Goal: Task Accomplishment & Management: Use online tool/utility

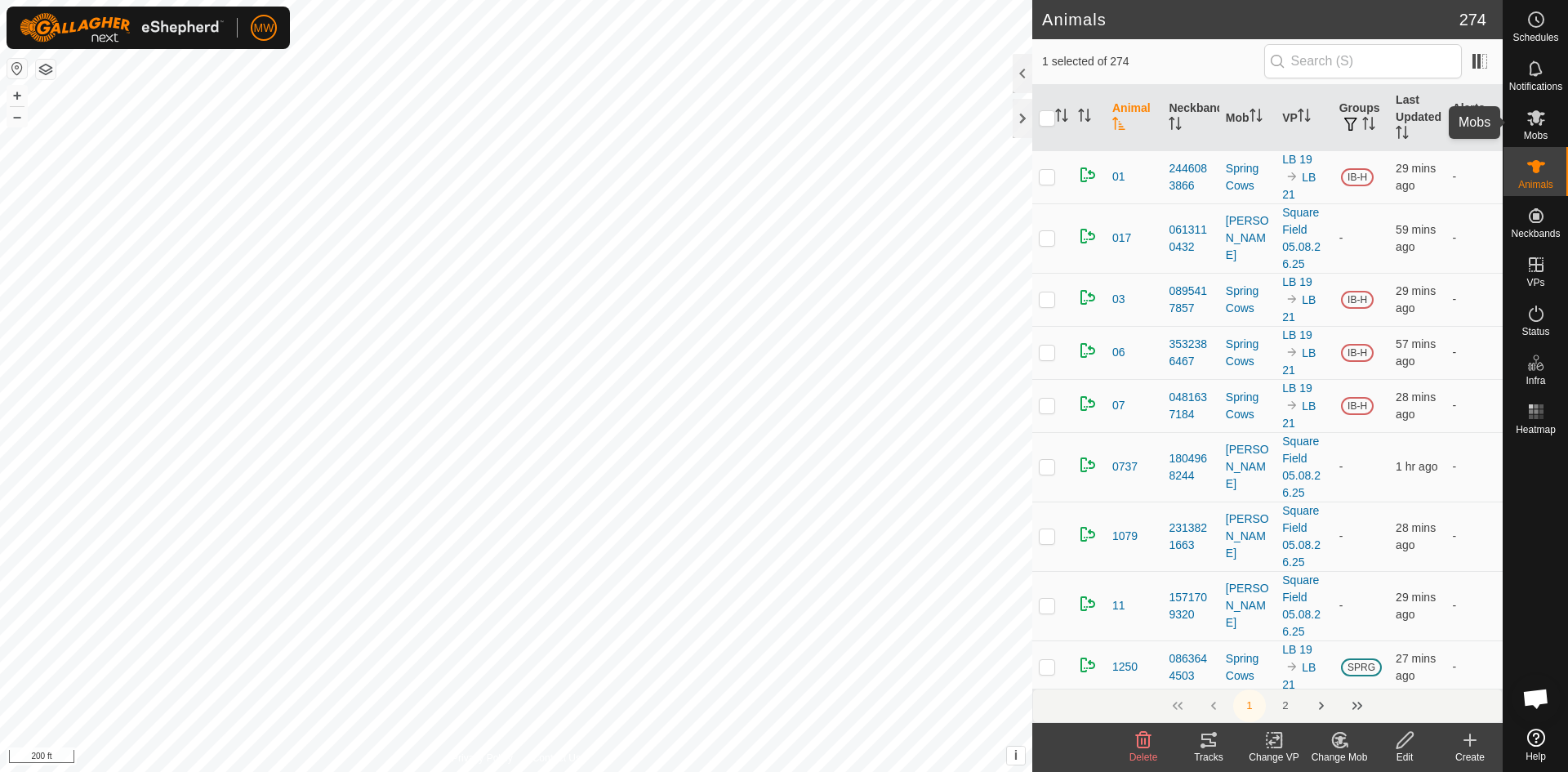
click at [1530, 115] on icon at bounding box center [1536, 118] width 18 height 15
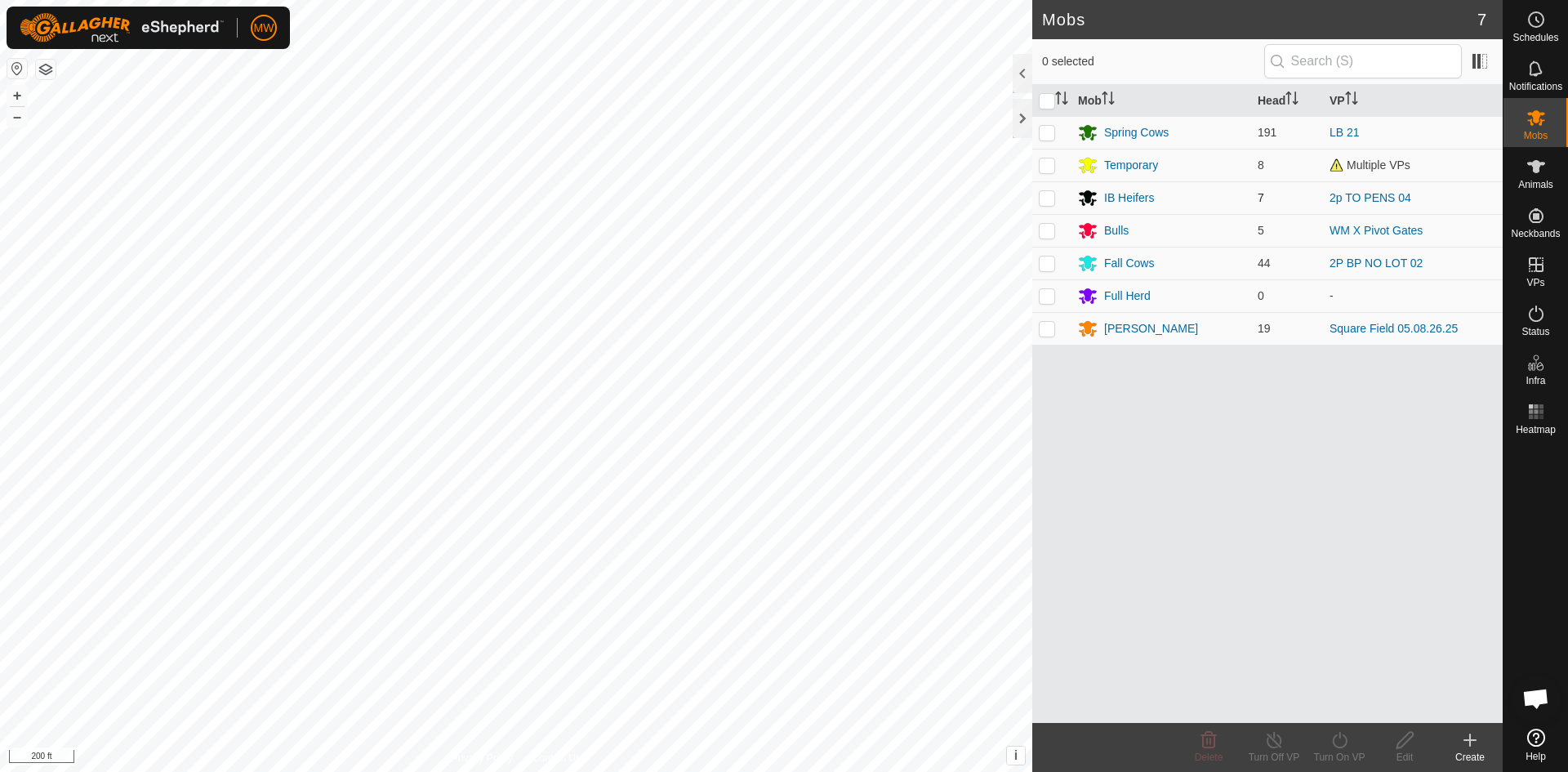
click at [1041, 197] on p-checkbox at bounding box center [1046, 198] width 16 height 13
checkbox input "true"
click at [1127, 198] on div "IB Heifers" at bounding box center [1129, 198] width 49 height 17
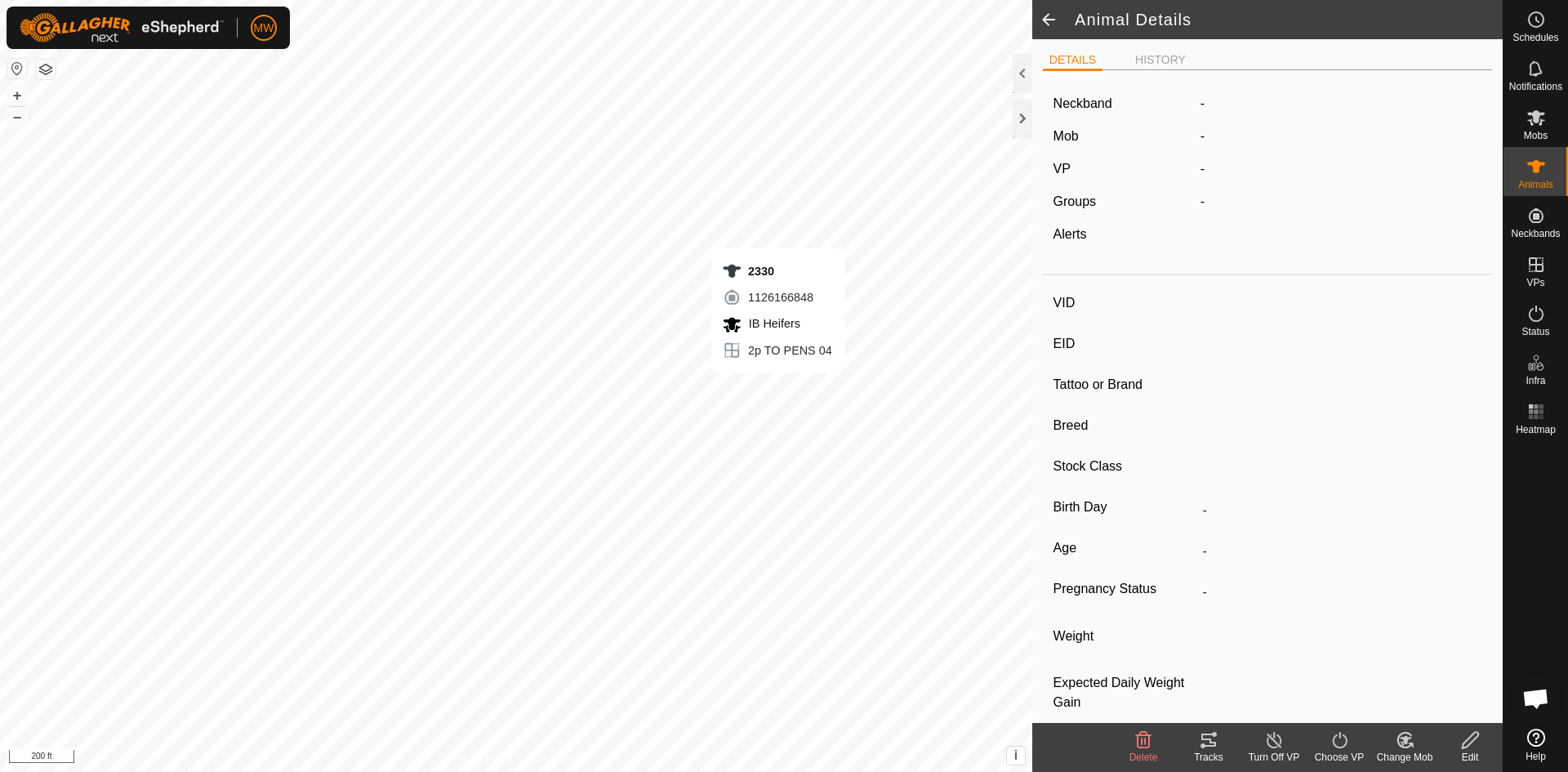
click at [1202, 749] on icon at bounding box center [1208, 740] width 20 height 20
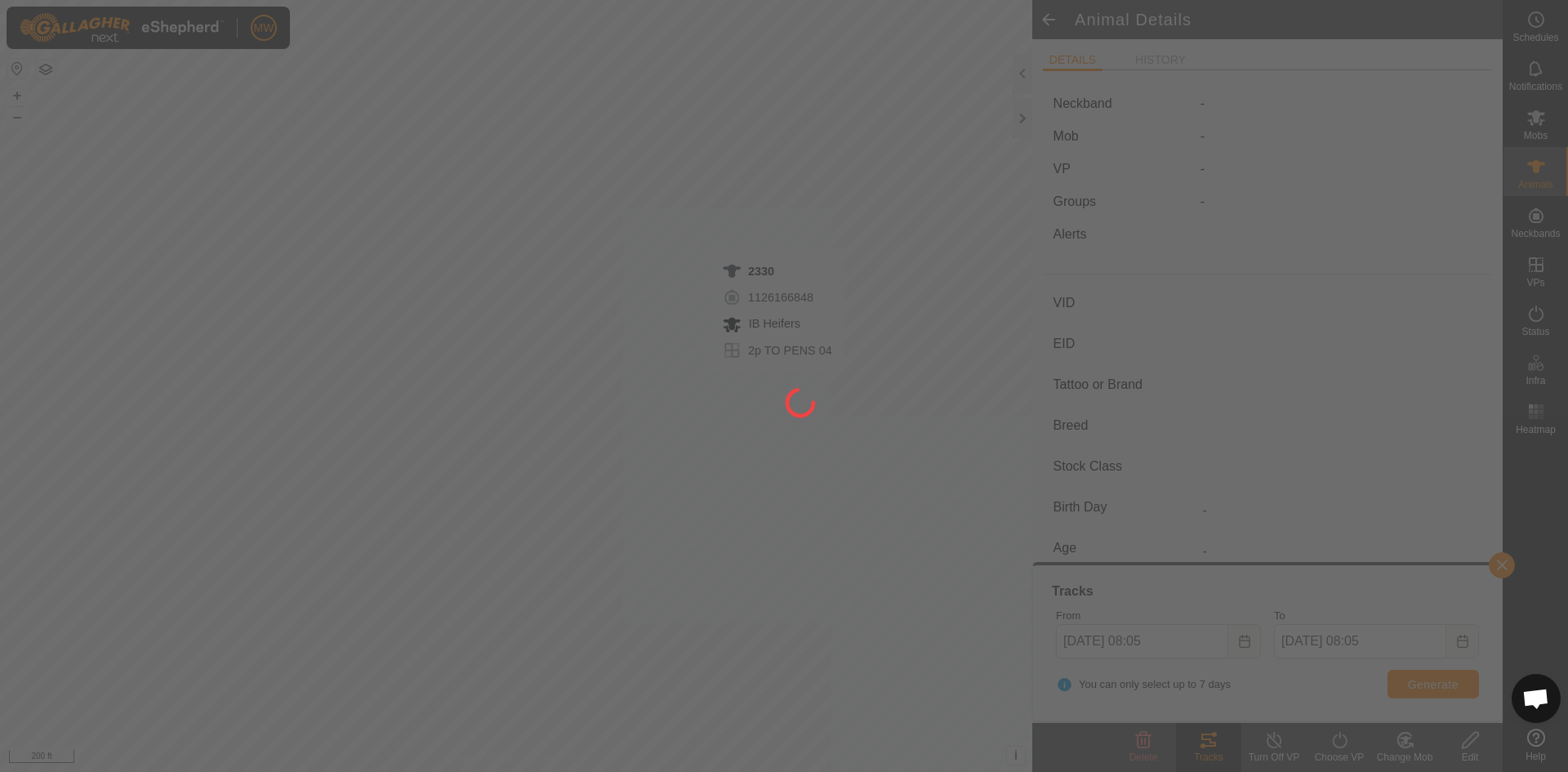
type input "2330"
type input "840003224268386"
type input "-"
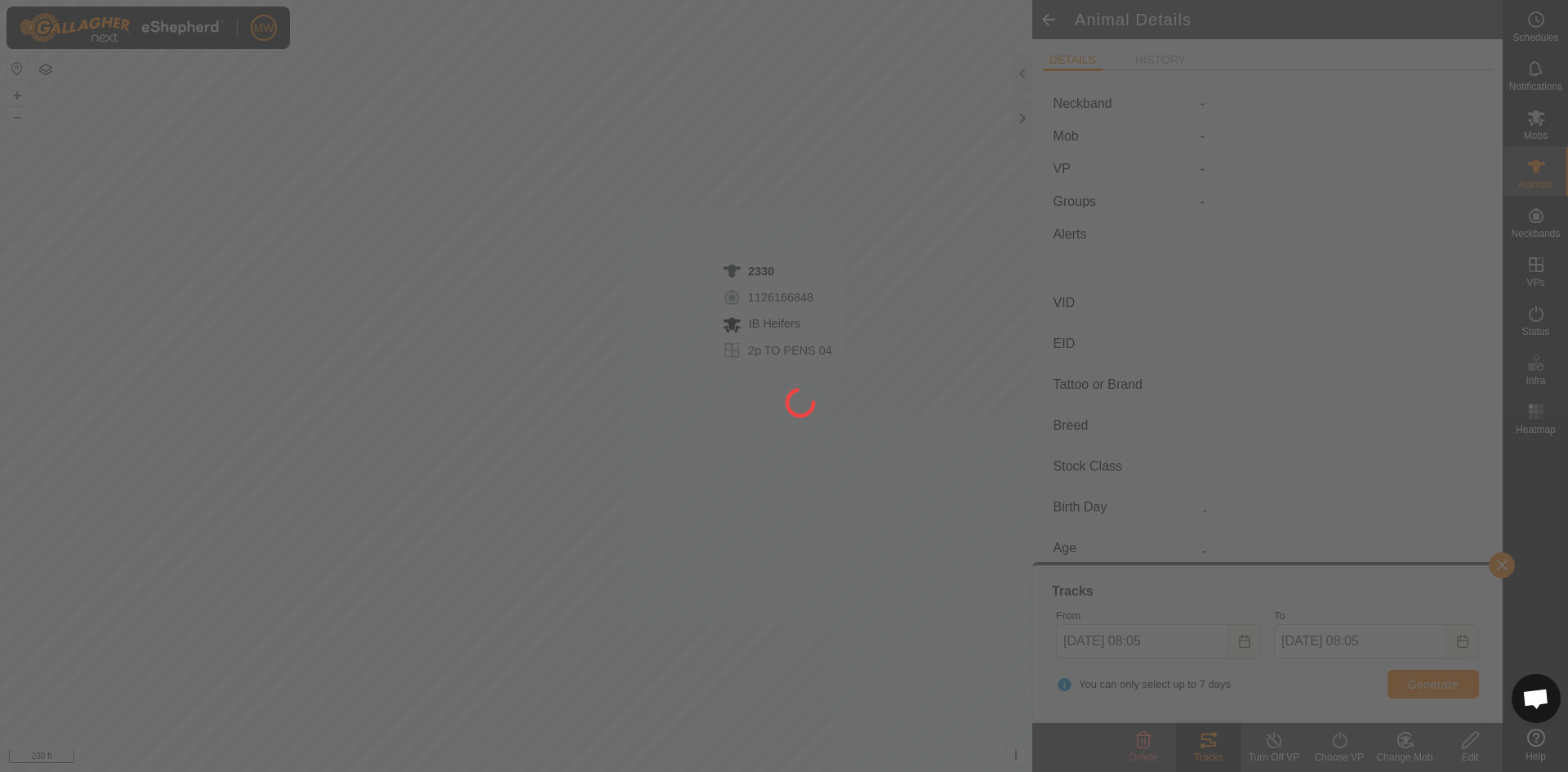
type input "0 kg"
type input "-"
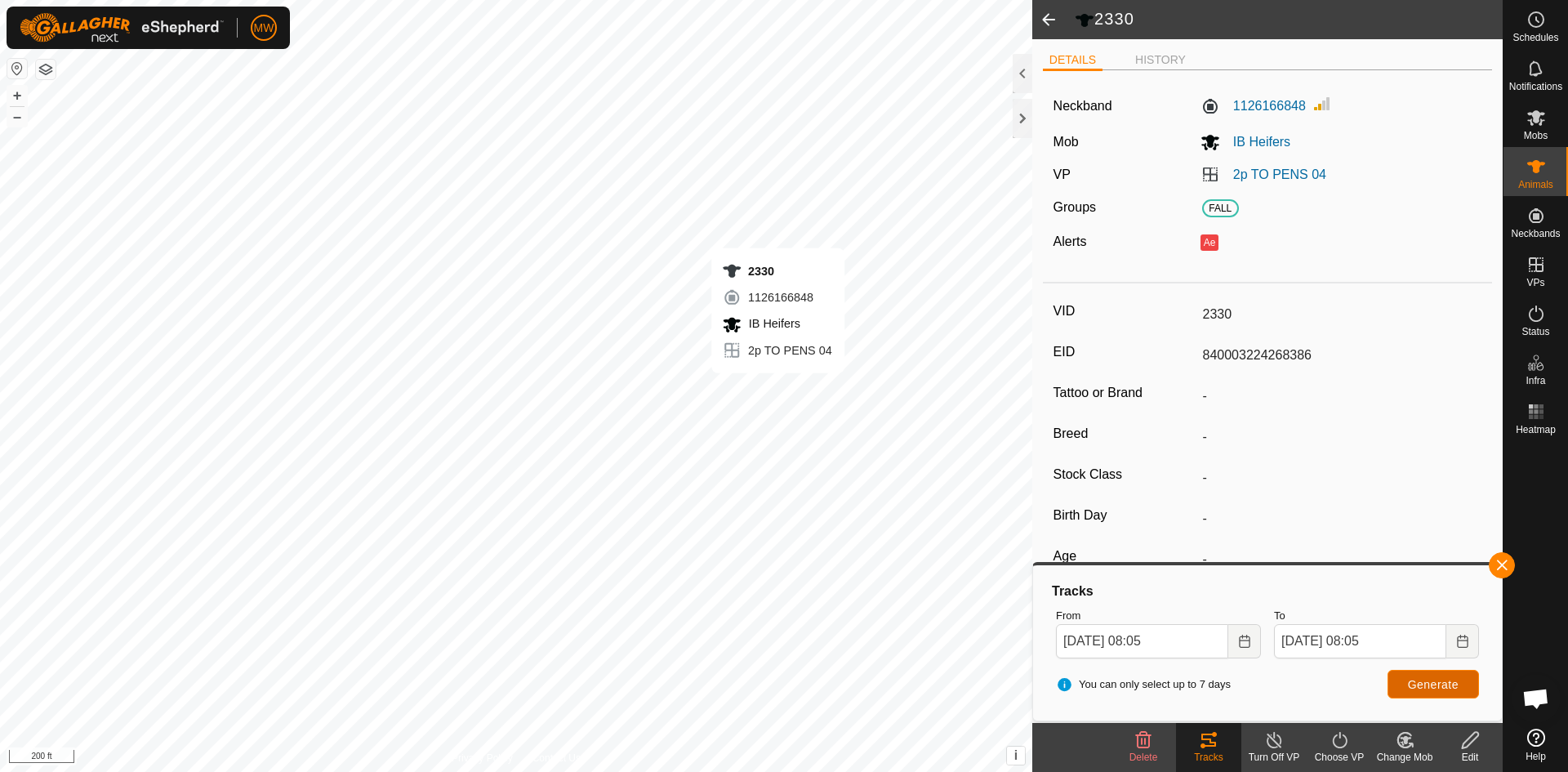
click at [1412, 678] on span "Generate" at bounding box center [1432, 685] width 50 height 13
click at [1053, 20] on span at bounding box center [1049, 19] width 32 height 39
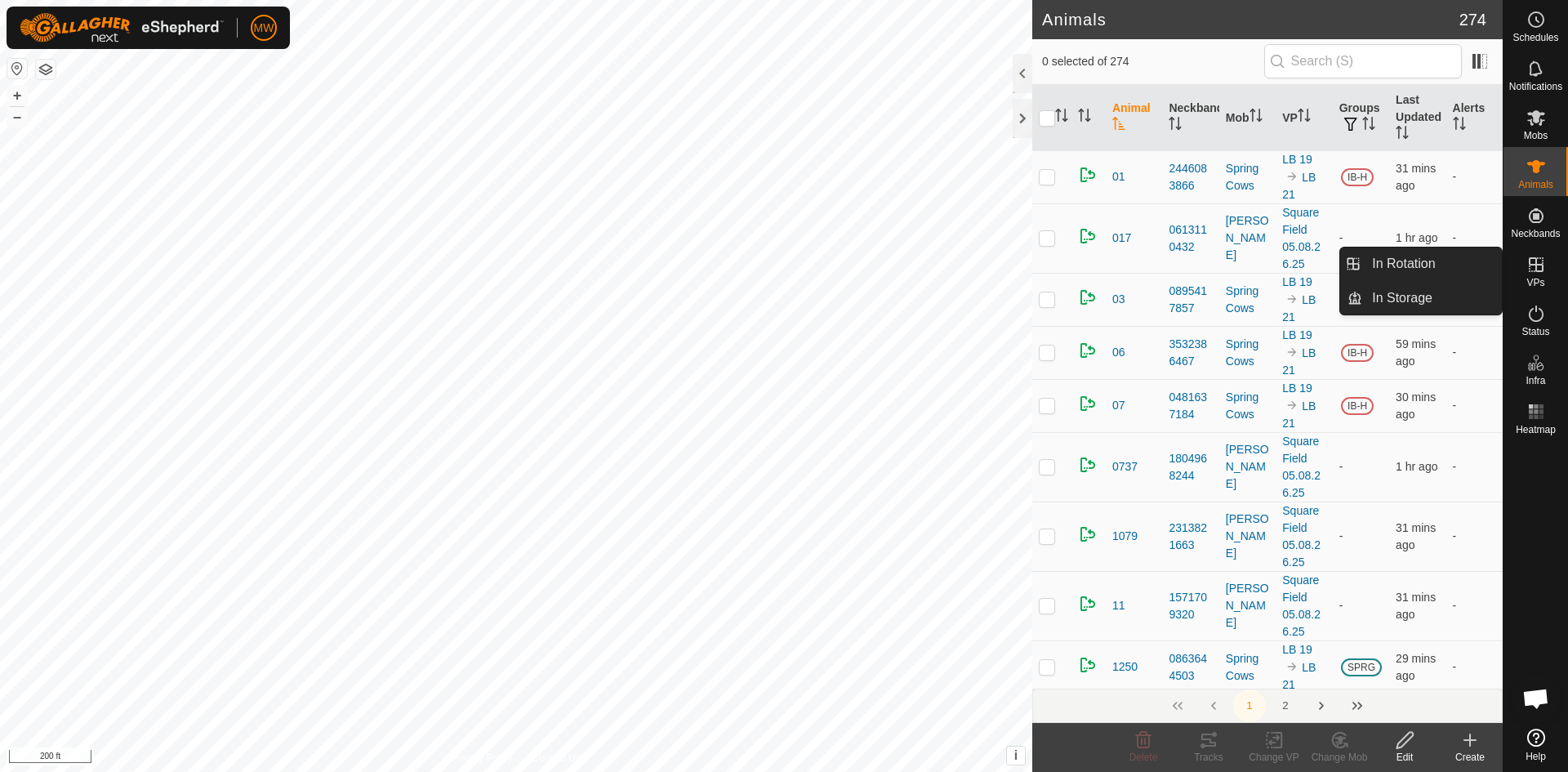
click at [1535, 271] on icon at bounding box center [1536, 264] width 20 height 20
click at [1427, 271] on link "In Rotation" at bounding box center [1431, 264] width 140 height 32
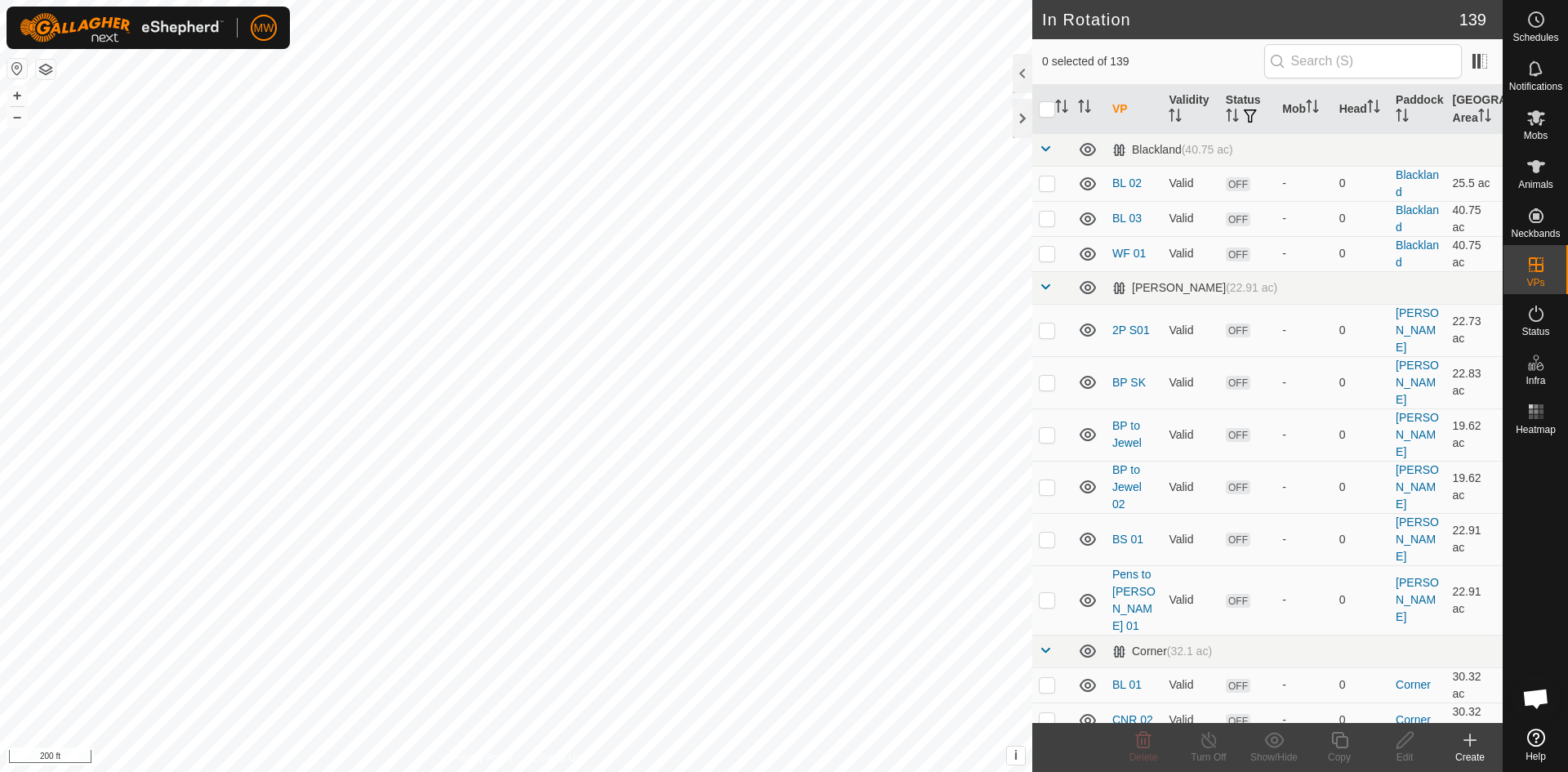
click at [1470, 743] on icon at bounding box center [1470, 741] width 0 height 11
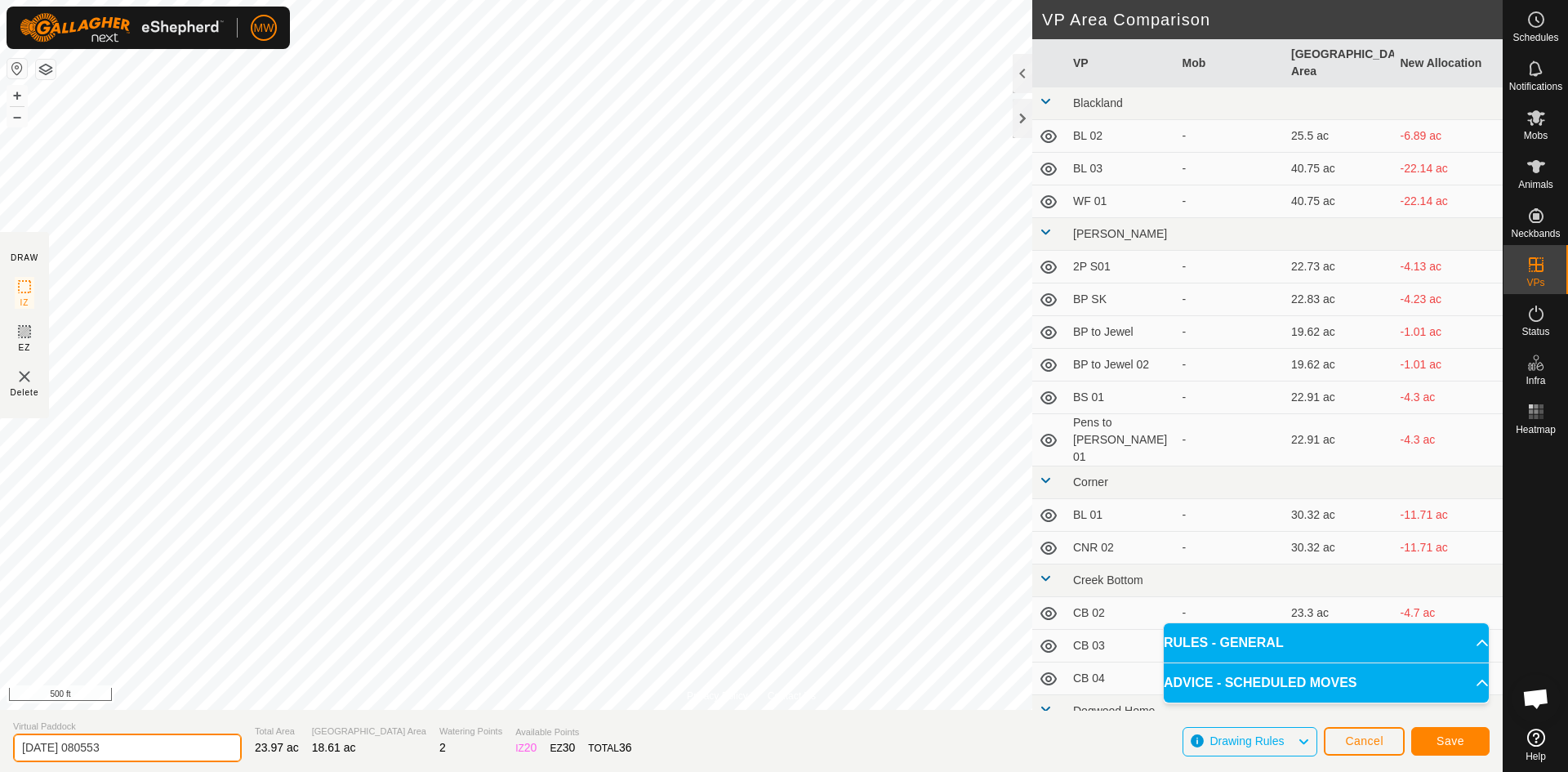
drag, startPoint x: 149, startPoint y: 743, endPoint x: 0, endPoint y: 750, distance: 149.2
click at [0, 750] on section "Virtual Paddock 2025-08-28 080553 Total Area 23.97 ac Grazing Area 18.61 ac Wat…" at bounding box center [751, 741] width 1503 height 62
type input "2p 2330"
click at [1440, 741] on span "Save" at bounding box center [1449, 742] width 28 height 13
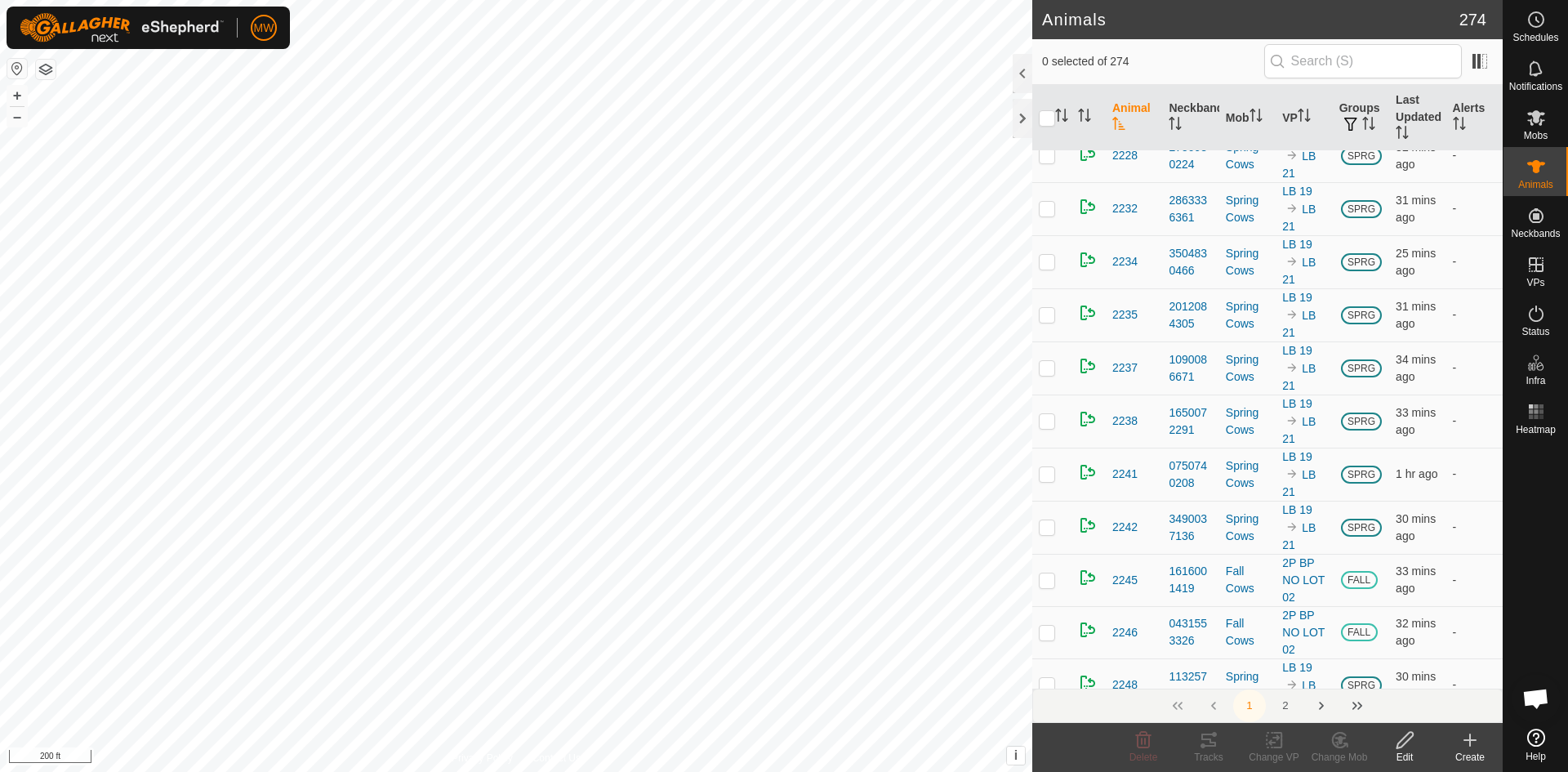
scroll to position [9715, 0]
click at [1524, 118] on es-mob-svg-icon at bounding box center [1536, 118] width 29 height 27
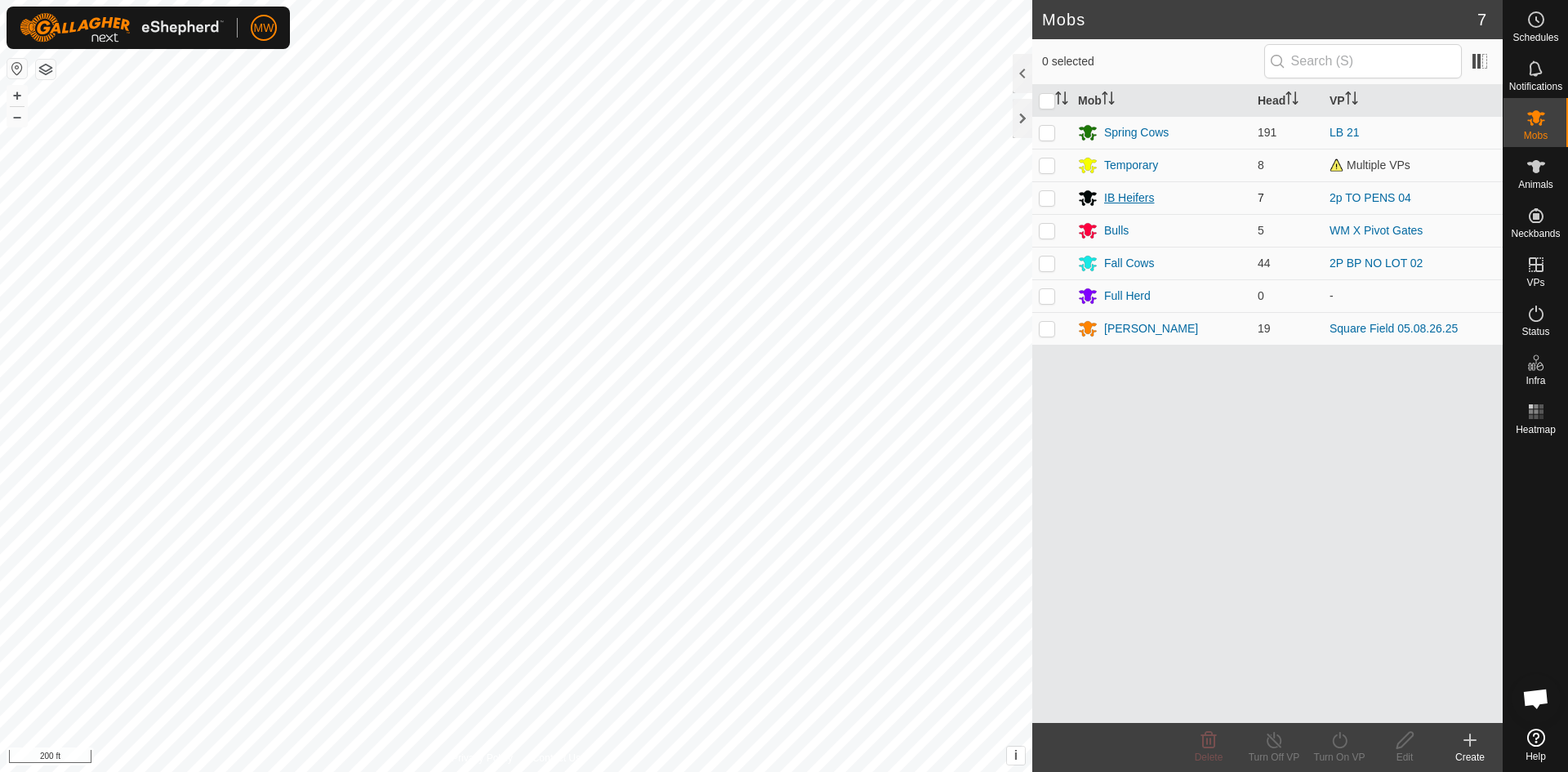
click at [1119, 195] on div "IB Heifers" at bounding box center [1129, 198] width 49 height 17
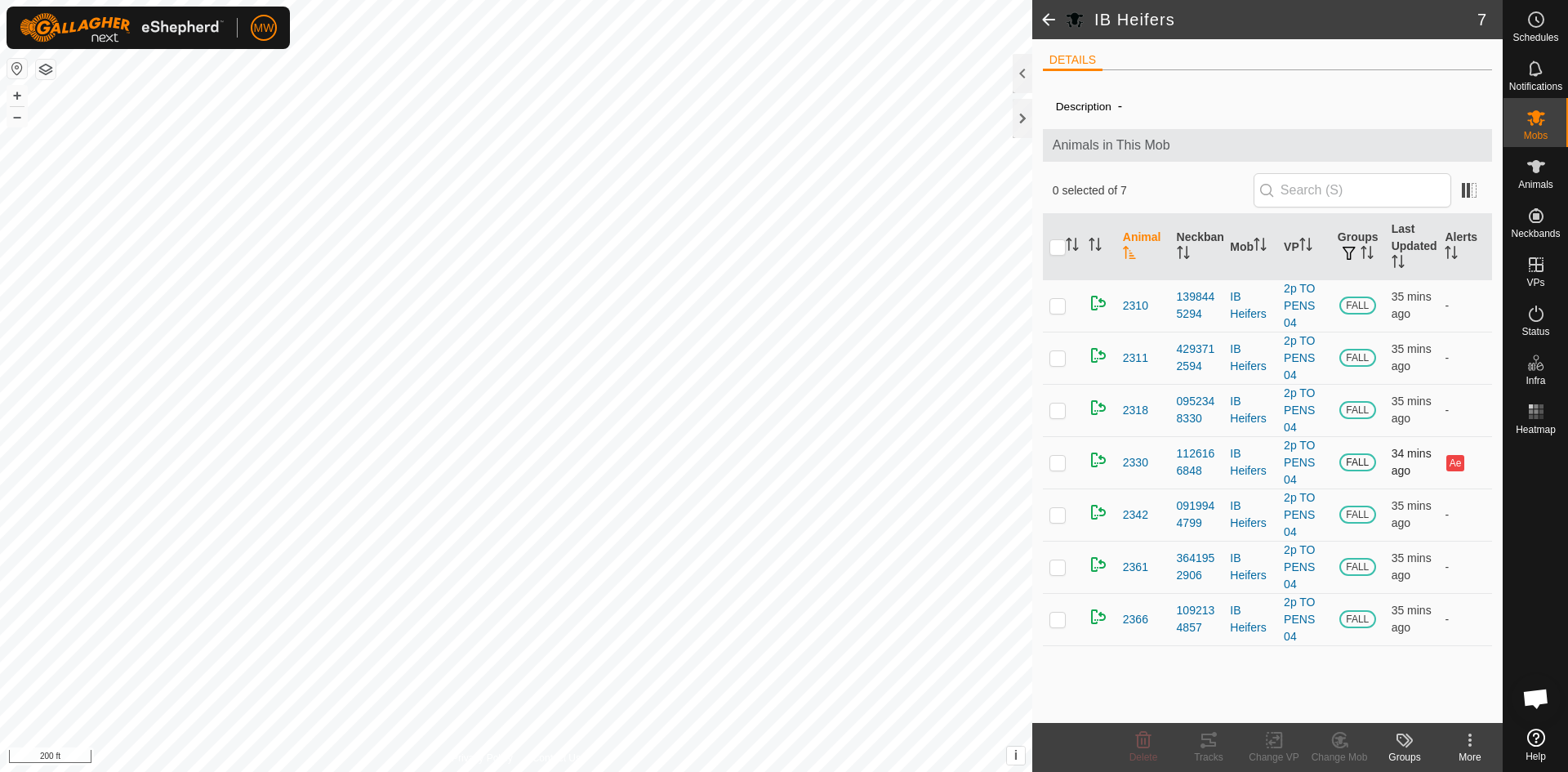
click at [1056, 461] on p-checkbox at bounding box center [1057, 462] width 16 height 13
checkbox input "true"
click at [1265, 741] on icon at bounding box center [1275, 740] width 21 height 20
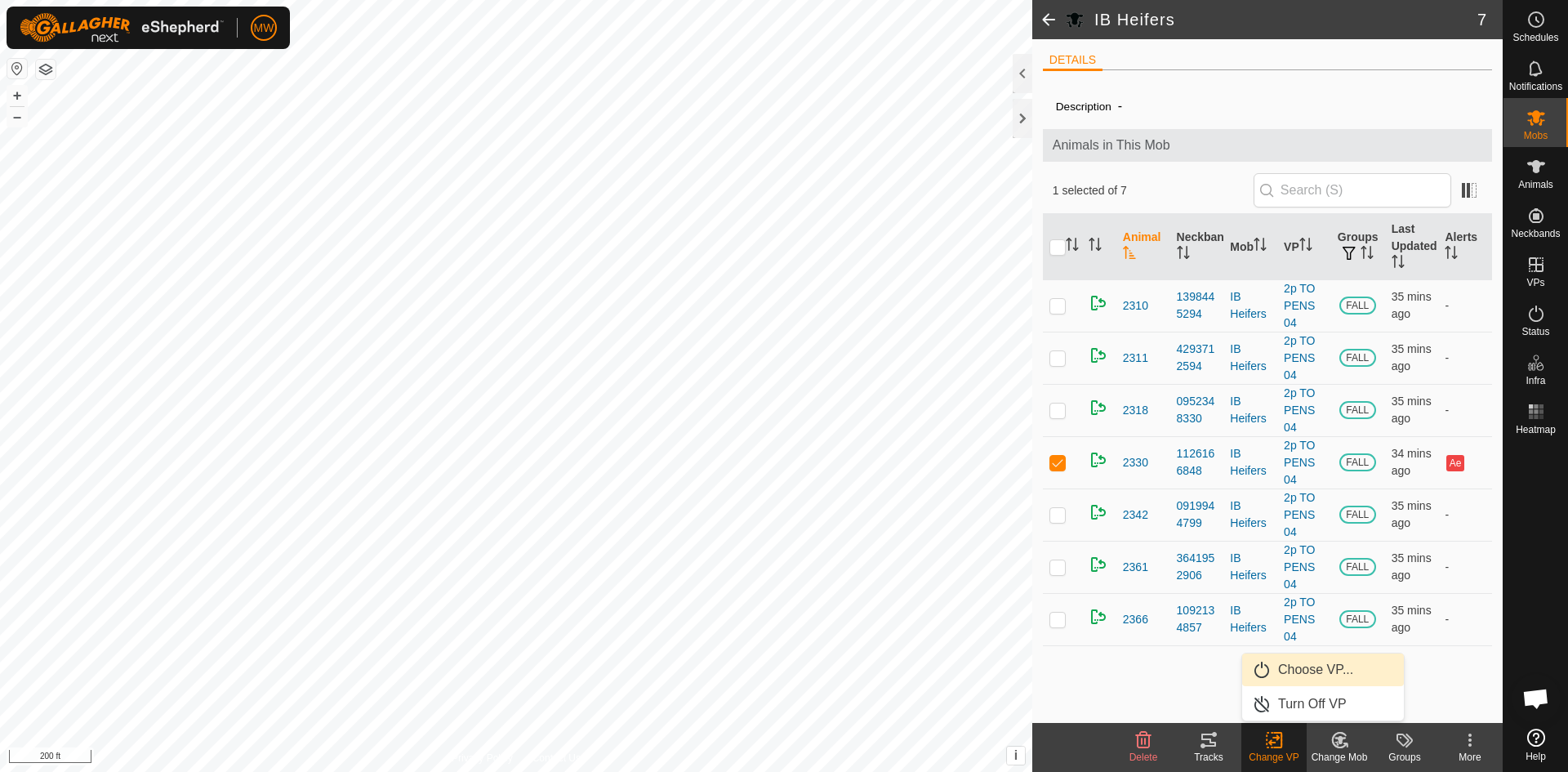
click at [1318, 669] on link "Choose VP..." at bounding box center [1323, 669] width 161 height 32
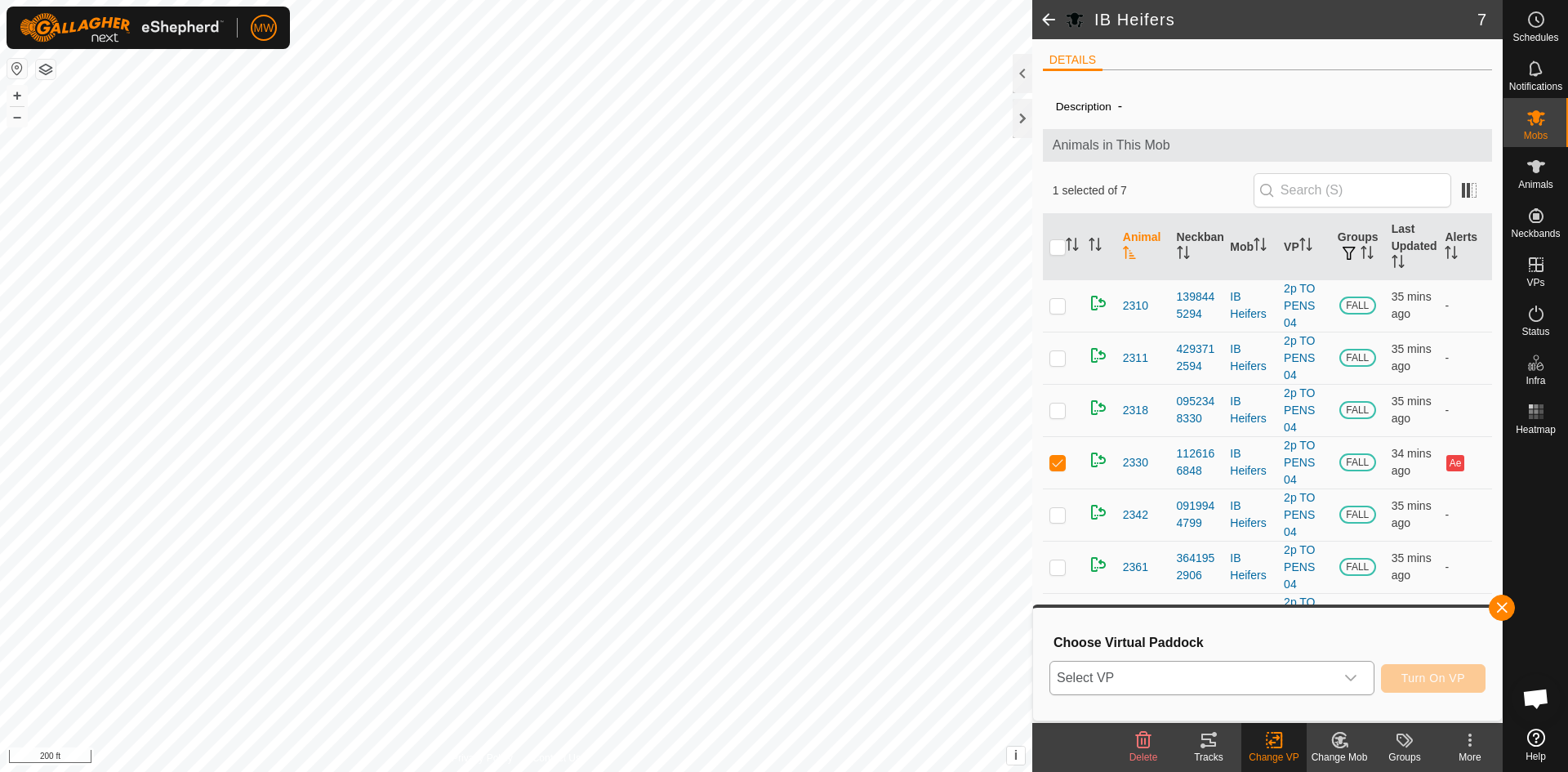
click at [1183, 670] on span "Select VP" at bounding box center [1192, 678] width 284 height 32
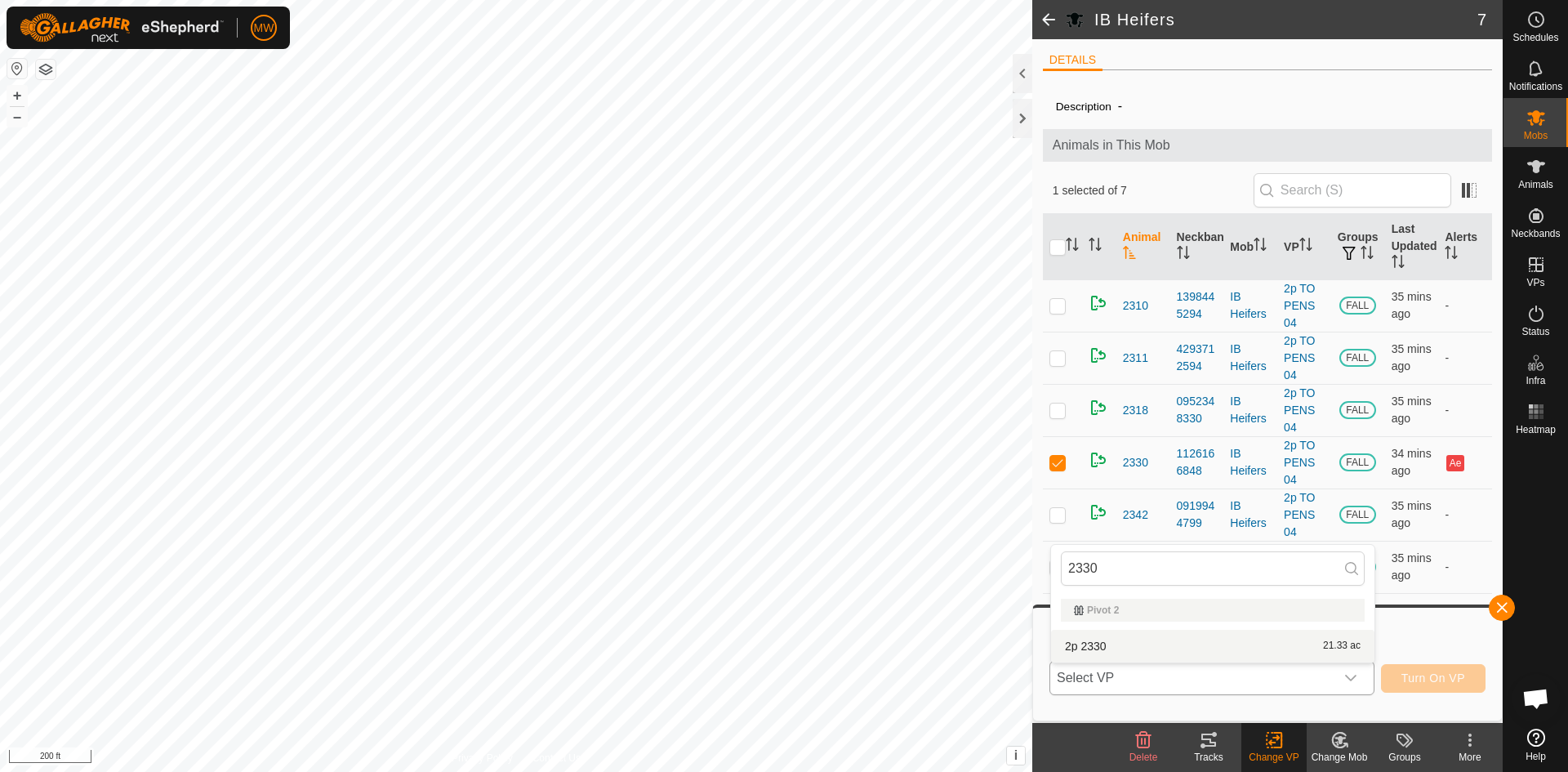
type input "2330"
click at [1102, 638] on li "2p 2330 21.33 ac" at bounding box center [1212, 646] width 324 height 32
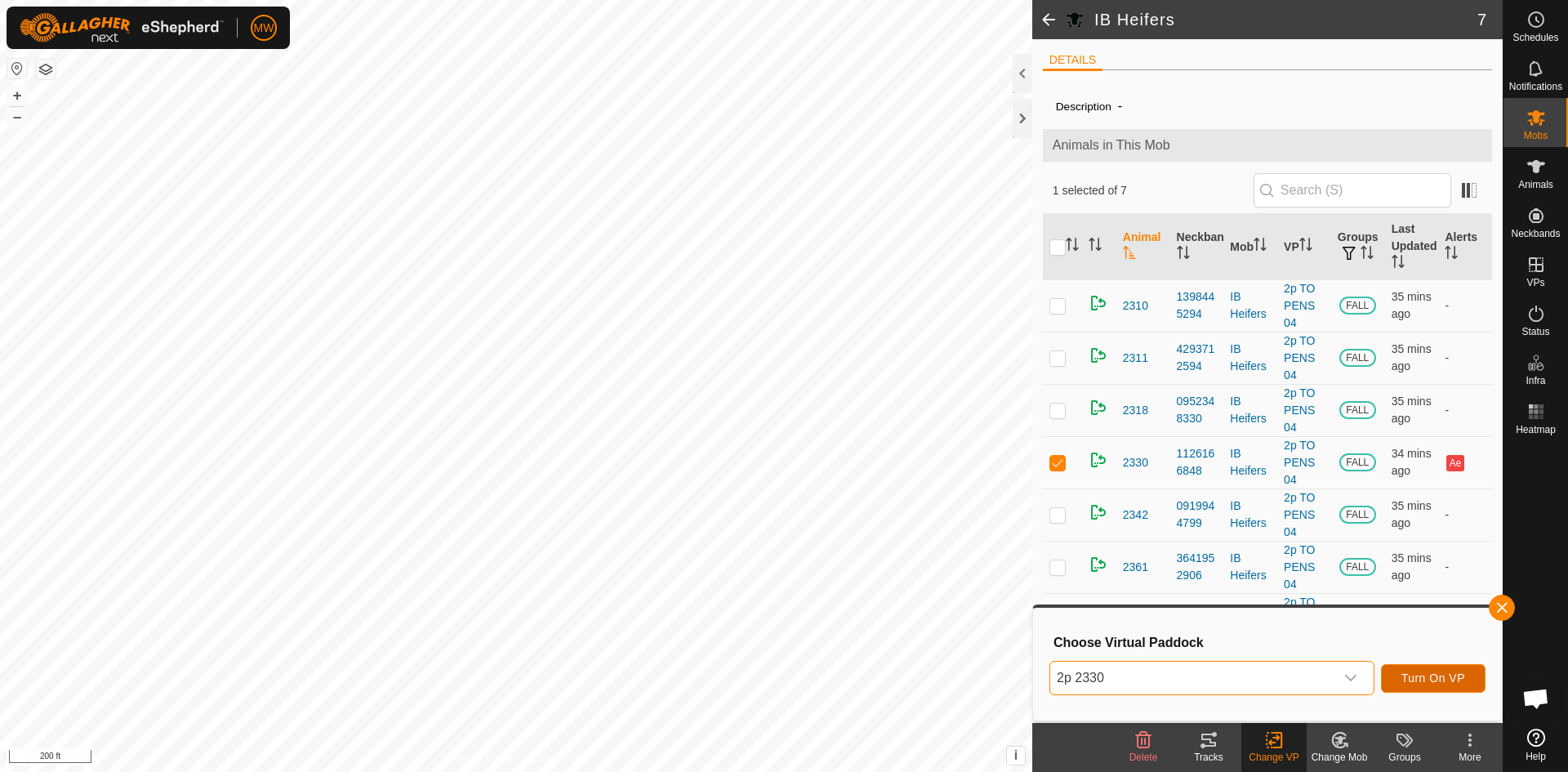
click at [1441, 676] on span "Turn On VP" at bounding box center [1432, 678] width 64 height 13
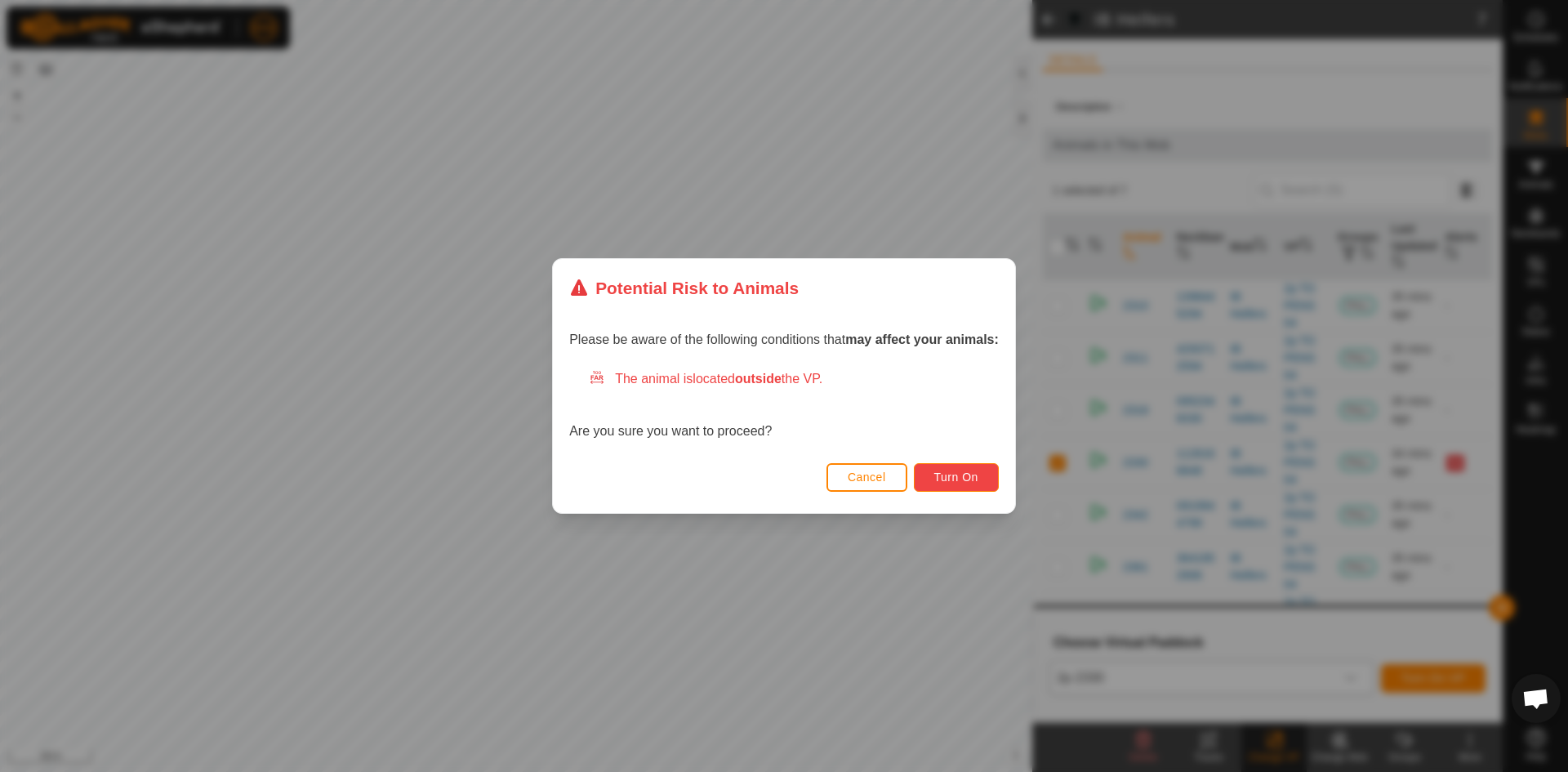
click at [939, 478] on span "Turn On" at bounding box center [956, 478] width 44 height 13
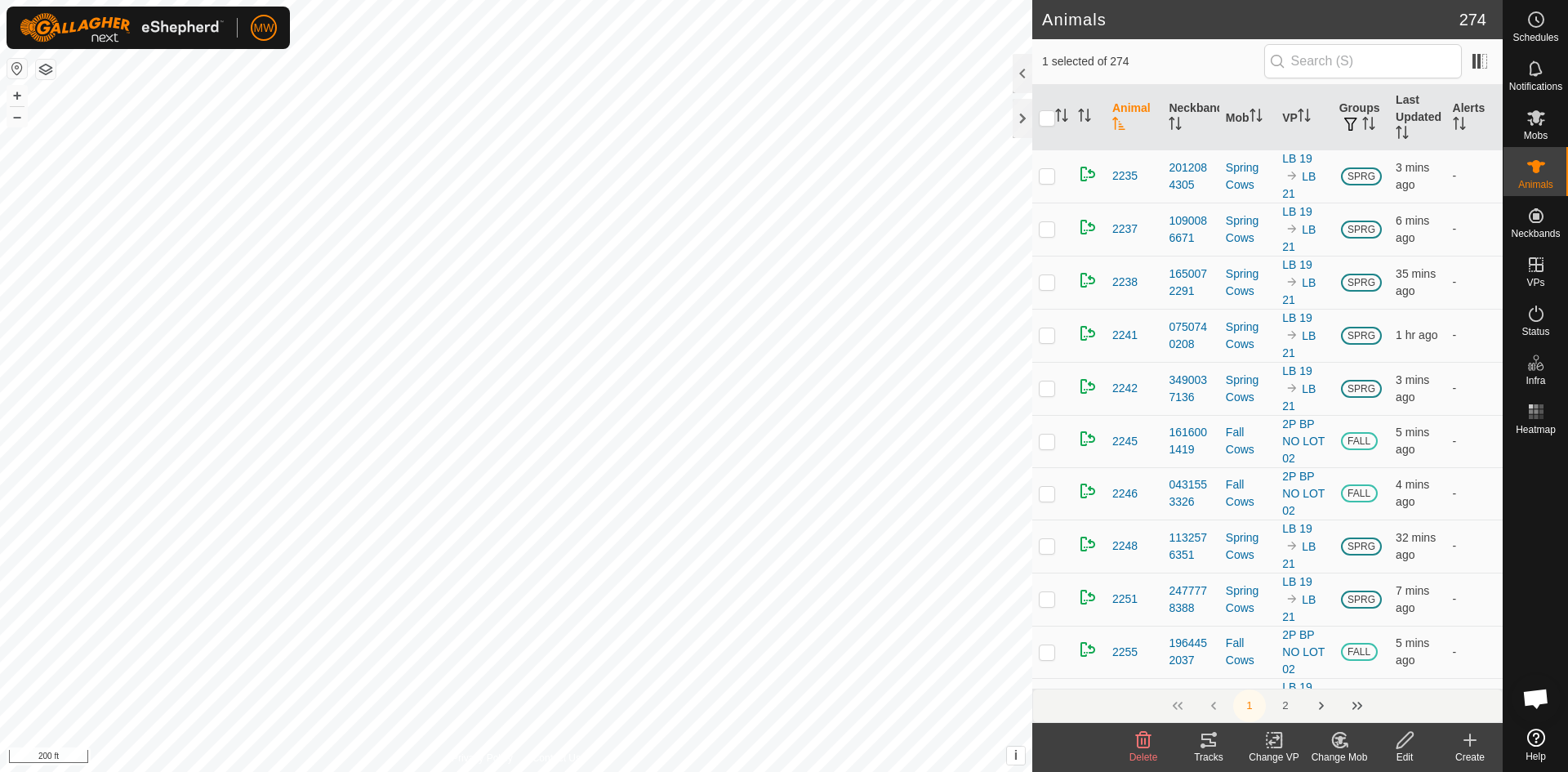
scroll to position [9351, 0]
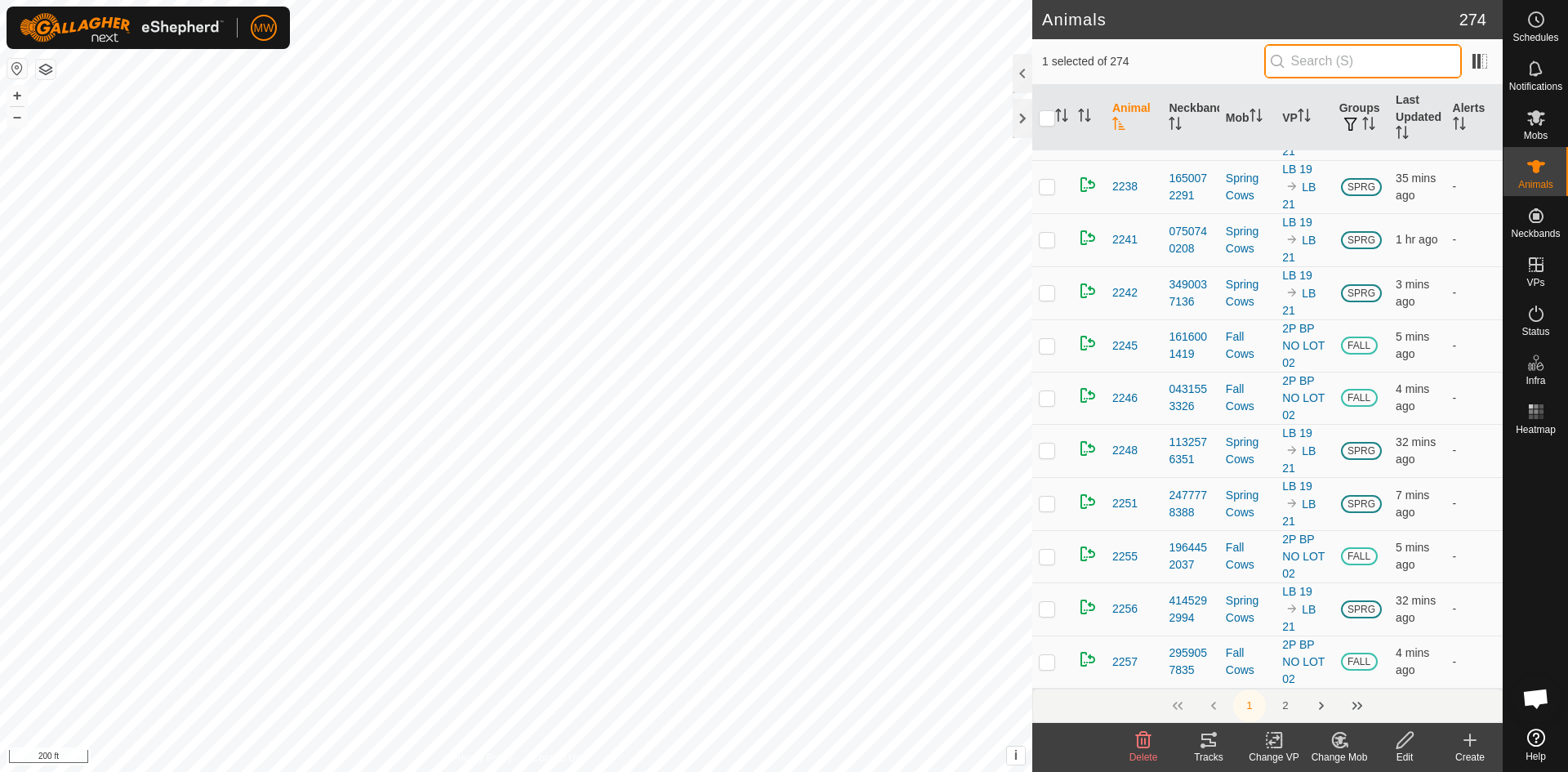
click at [1317, 66] on input "text" at bounding box center [1363, 61] width 197 height 34
type input "2318"
checkbox input "true"
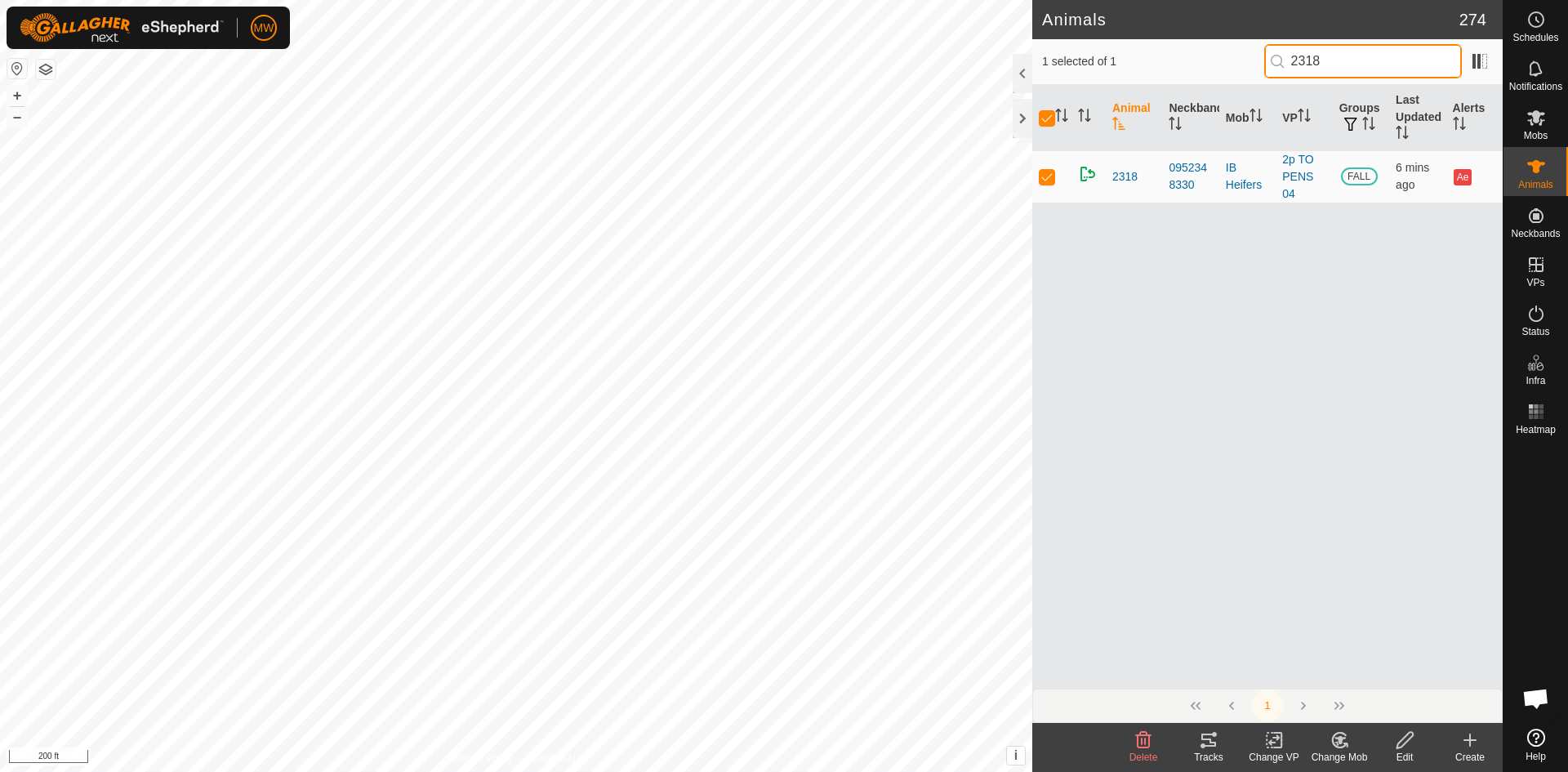
scroll to position [0, 0]
type input "2318"
click at [1208, 741] on icon at bounding box center [1208, 741] width 14 height 13
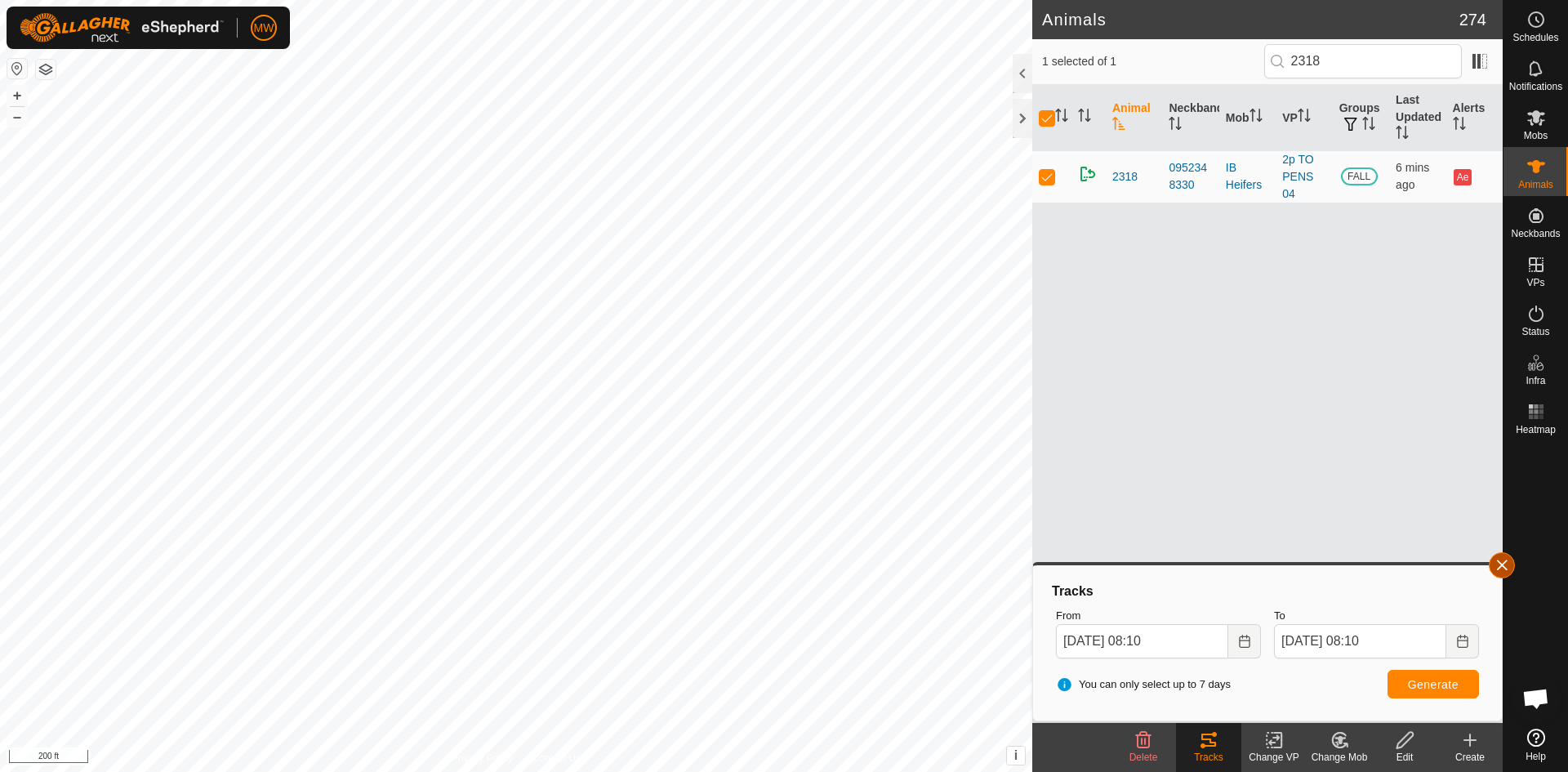
click at [1506, 562] on button "button" at bounding box center [1503, 566] width 27 height 27
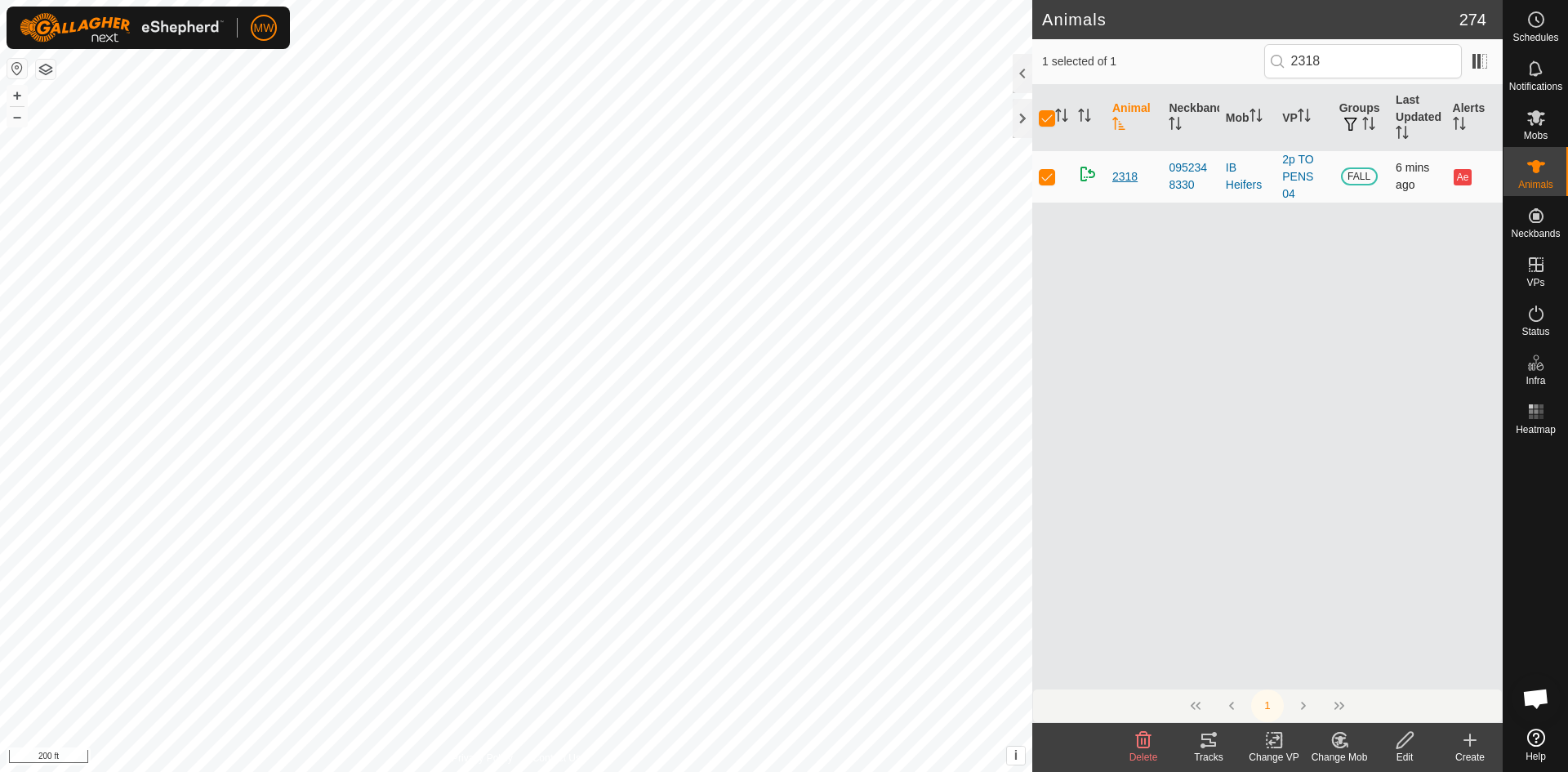
click at [1114, 179] on span "2318" at bounding box center [1125, 177] width 26 height 17
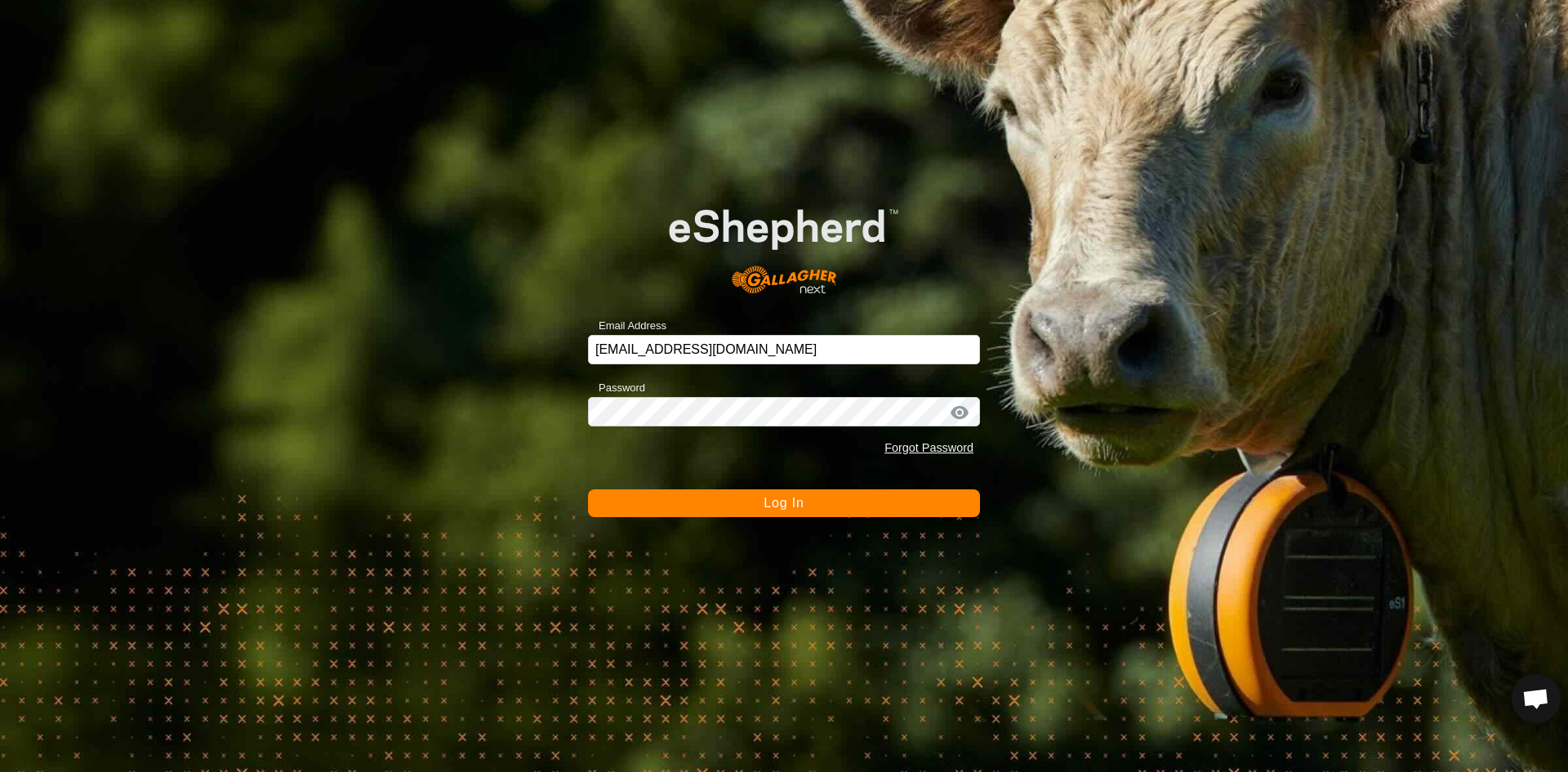
click at [699, 512] on button "Log In" at bounding box center [784, 502] width 392 height 28
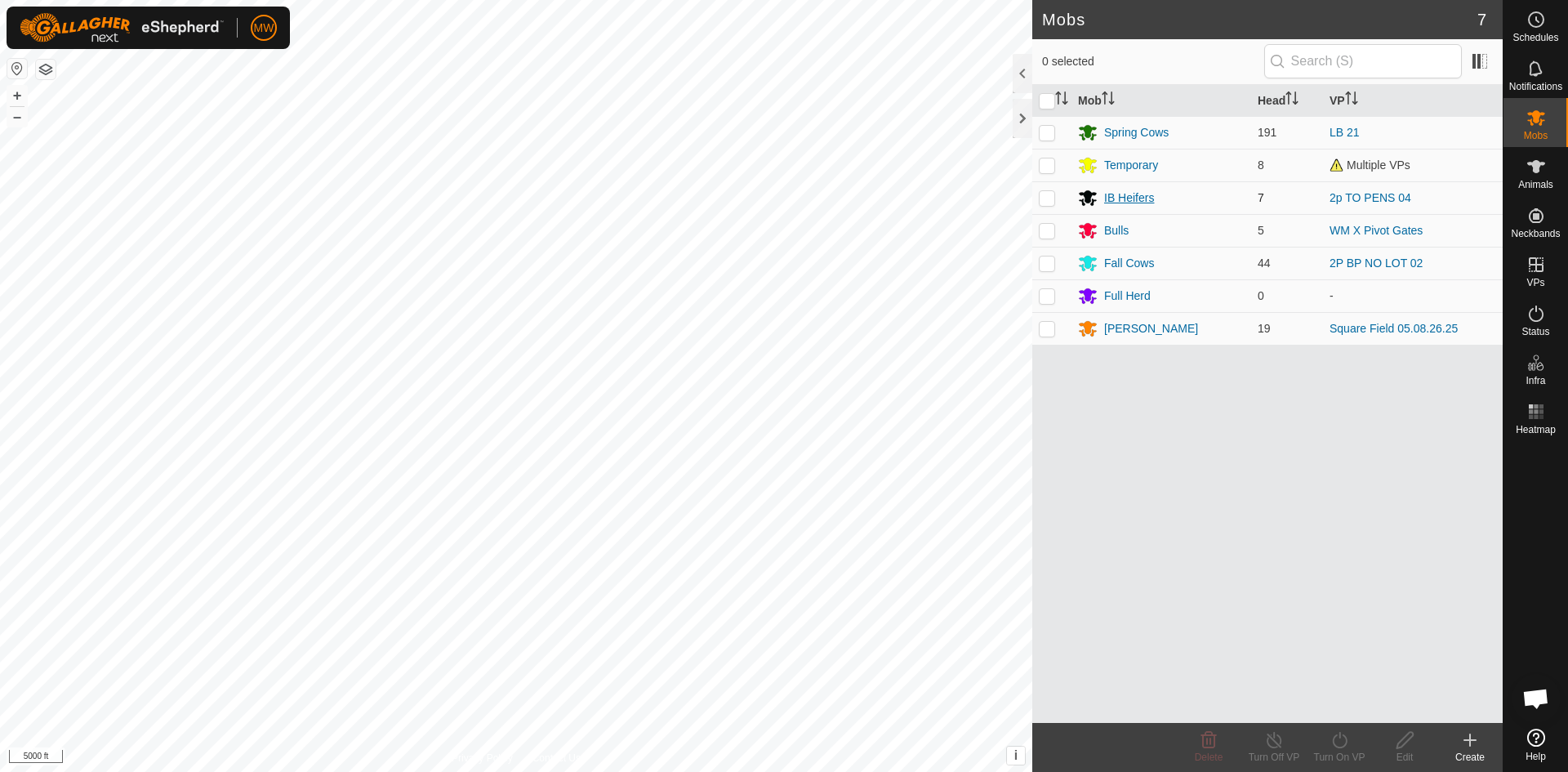
click at [1138, 197] on div "IB Heifers" at bounding box center [1129, 198] width 49 height 17
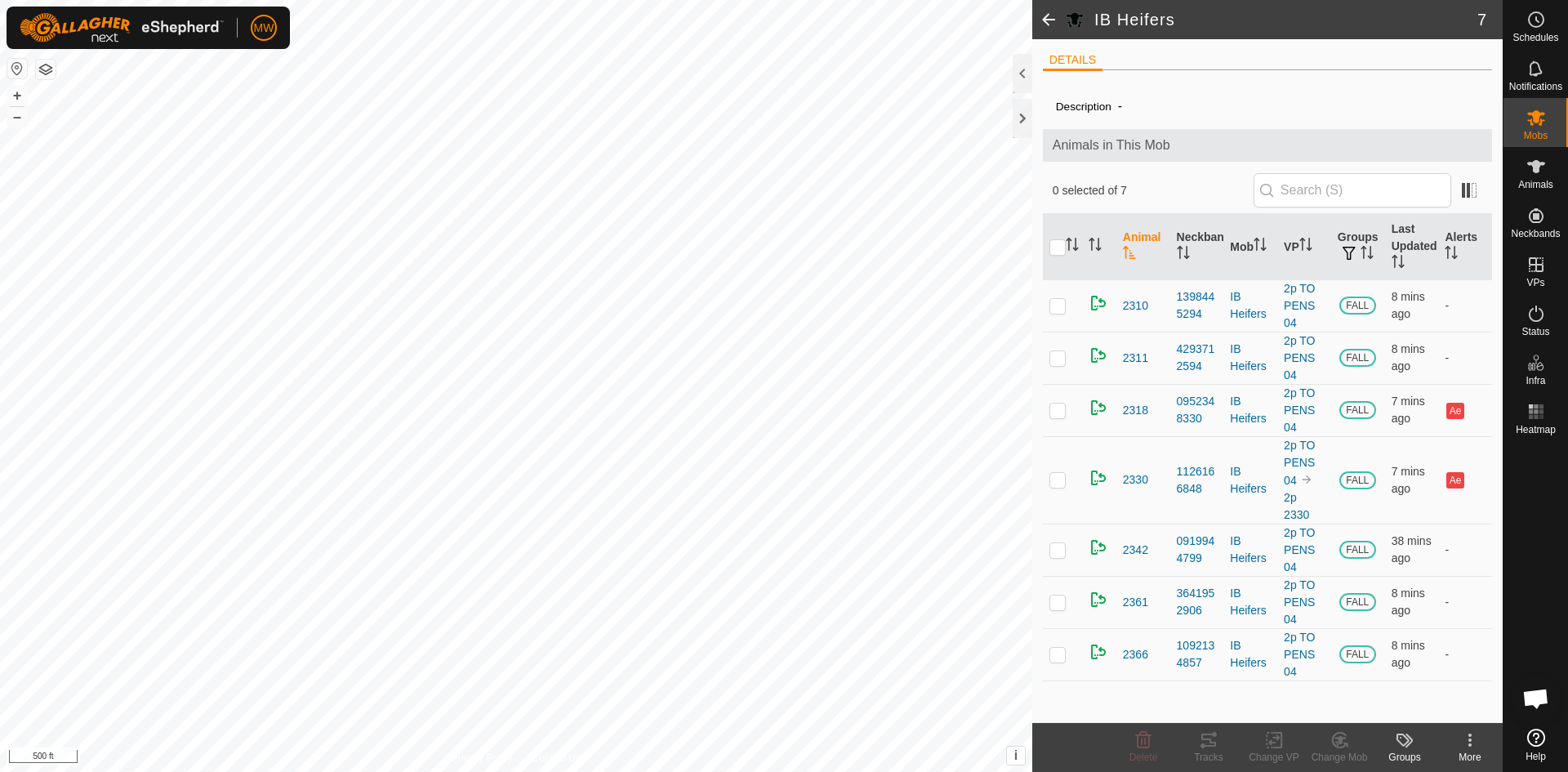
click at [471, 771] on html "MW Schedules Notifications Mobs Animals Neckbands VPs Status Infra Heatmap Help…" at bounding box center [784, 386] width 1568 height 772
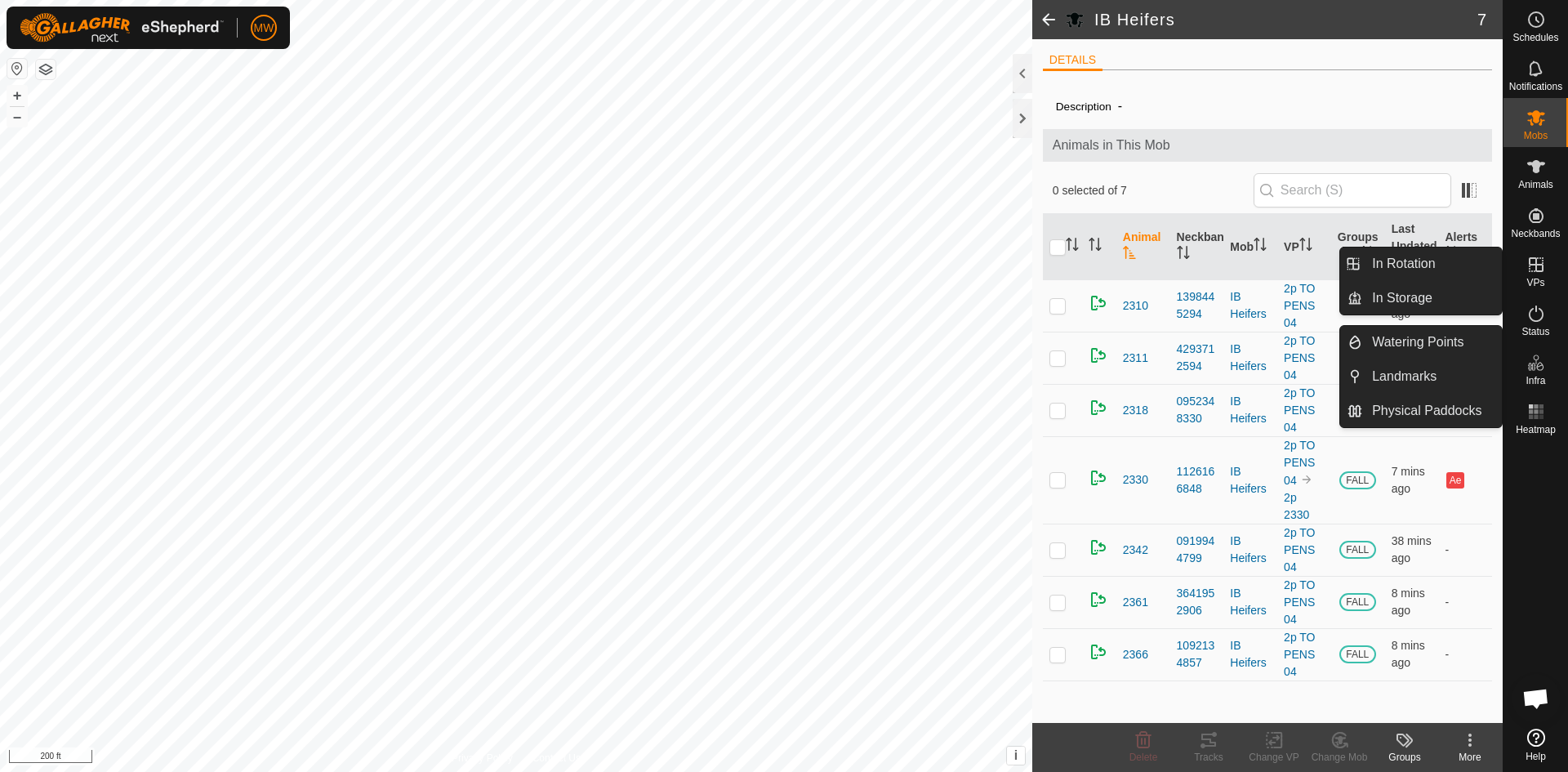
click at [1536, 266] on icon at bounding box center [1536, 264] width 14 height 14
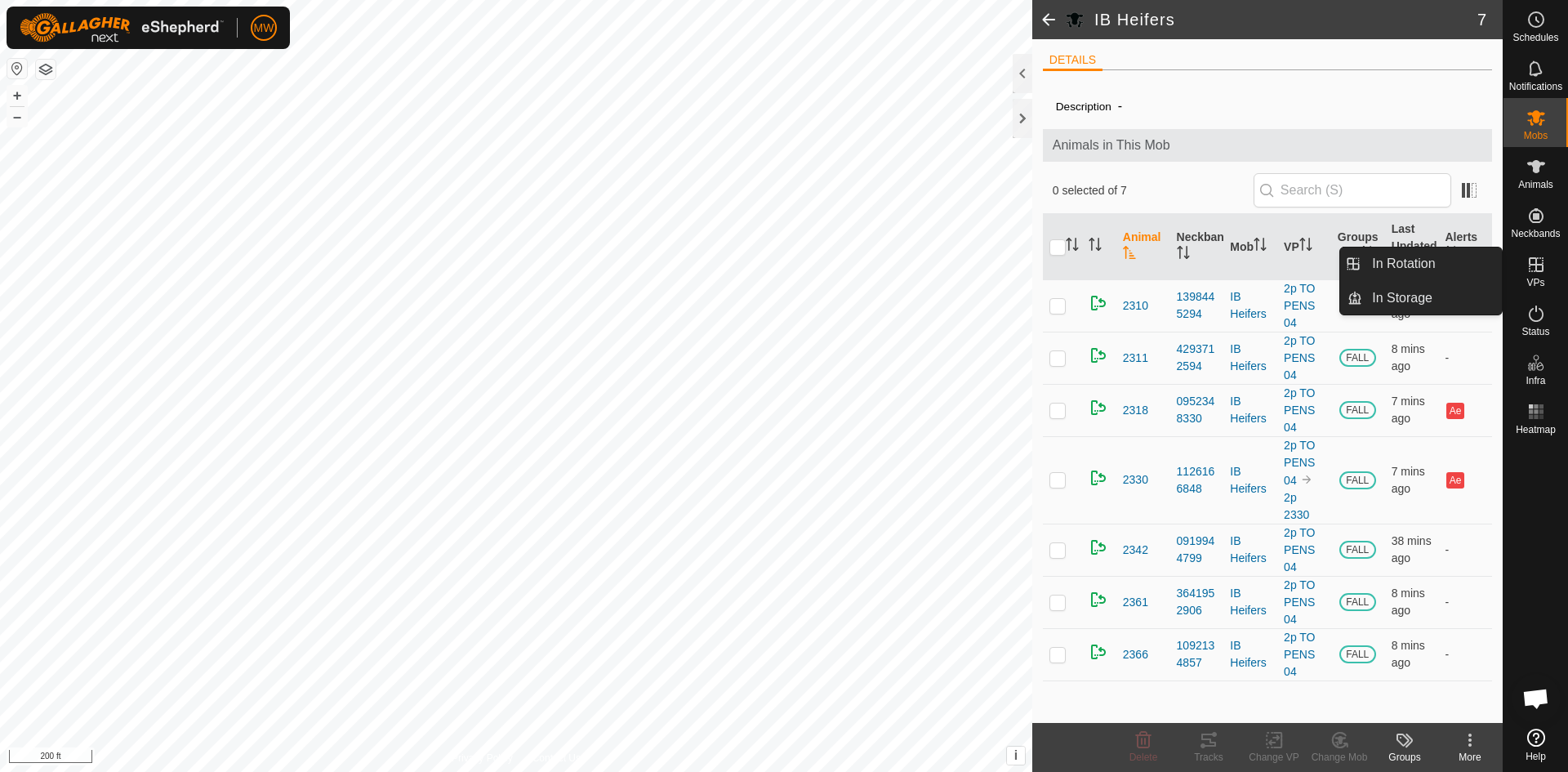
click at [1529, 261] on icon at bounding box center [1536, 264] width 14 height 14
click at [1415, 272] on link "In Rotation" at bounding box center [1431, 264] width 140 height 32
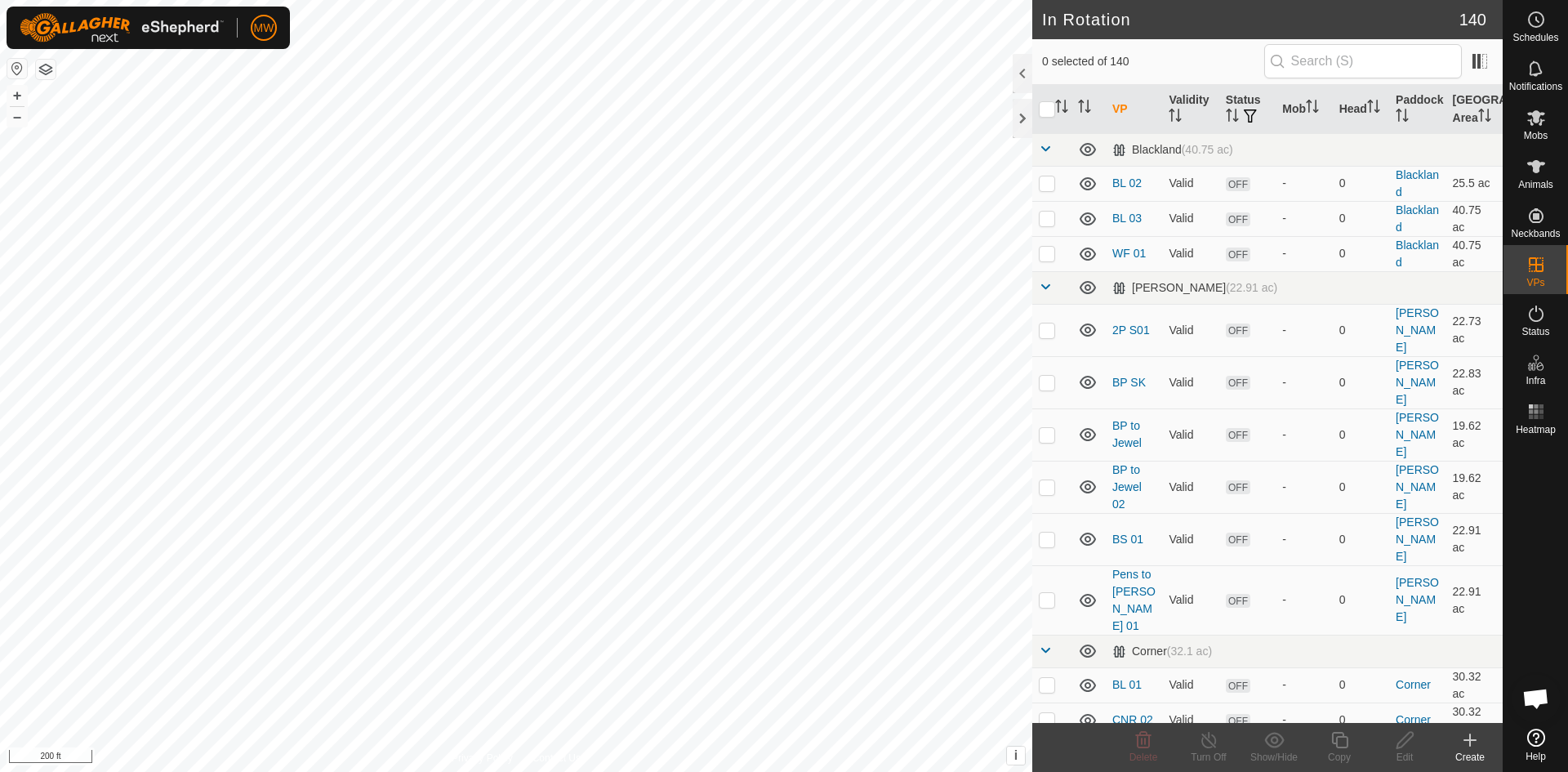
click at [1474, 739] on icon at bounding box center [1469, 740] width 20 height 20
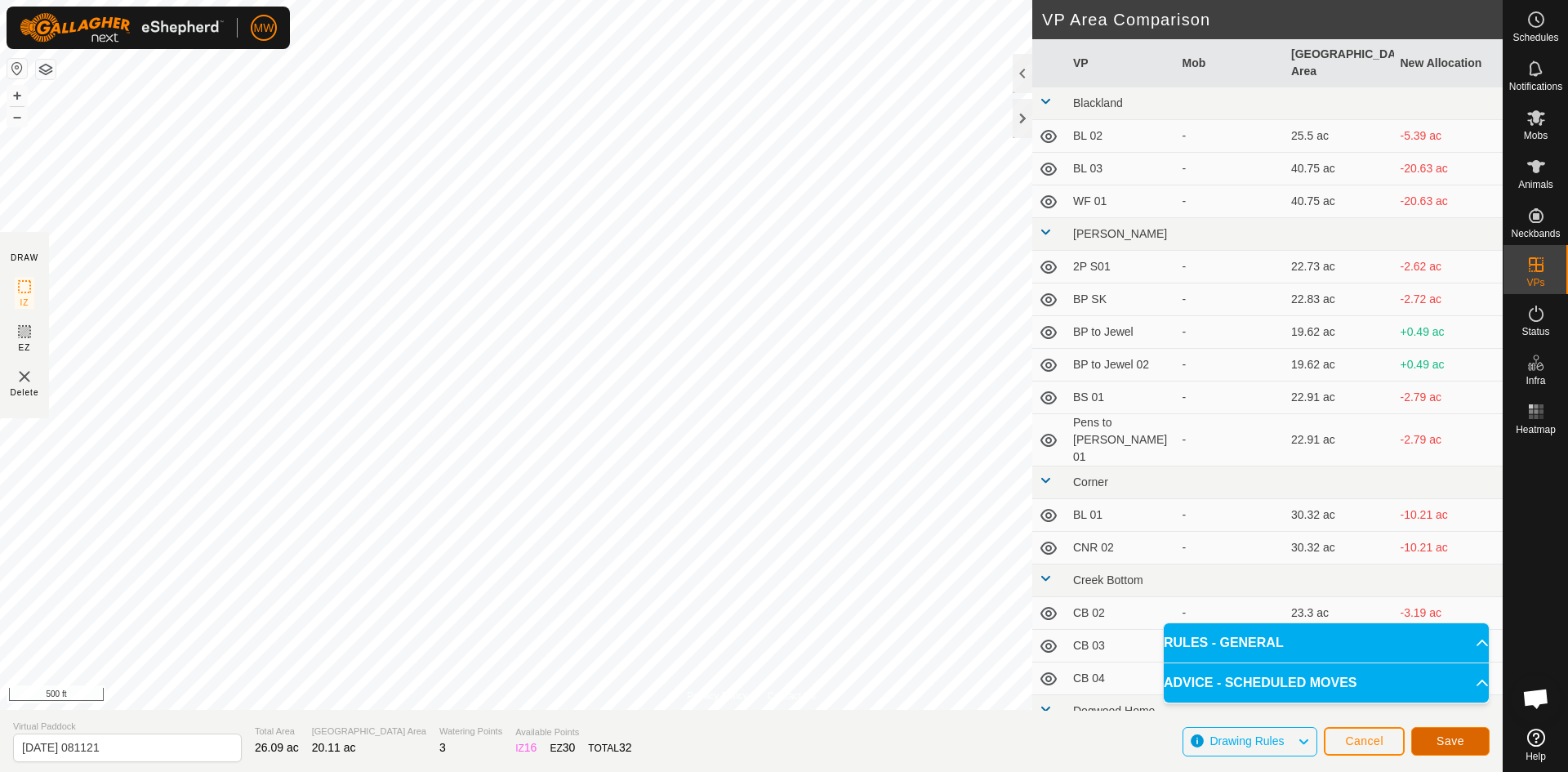
click at [1455, 735] on span "Save" at bounding box center [1449, 742] width 28 height 13
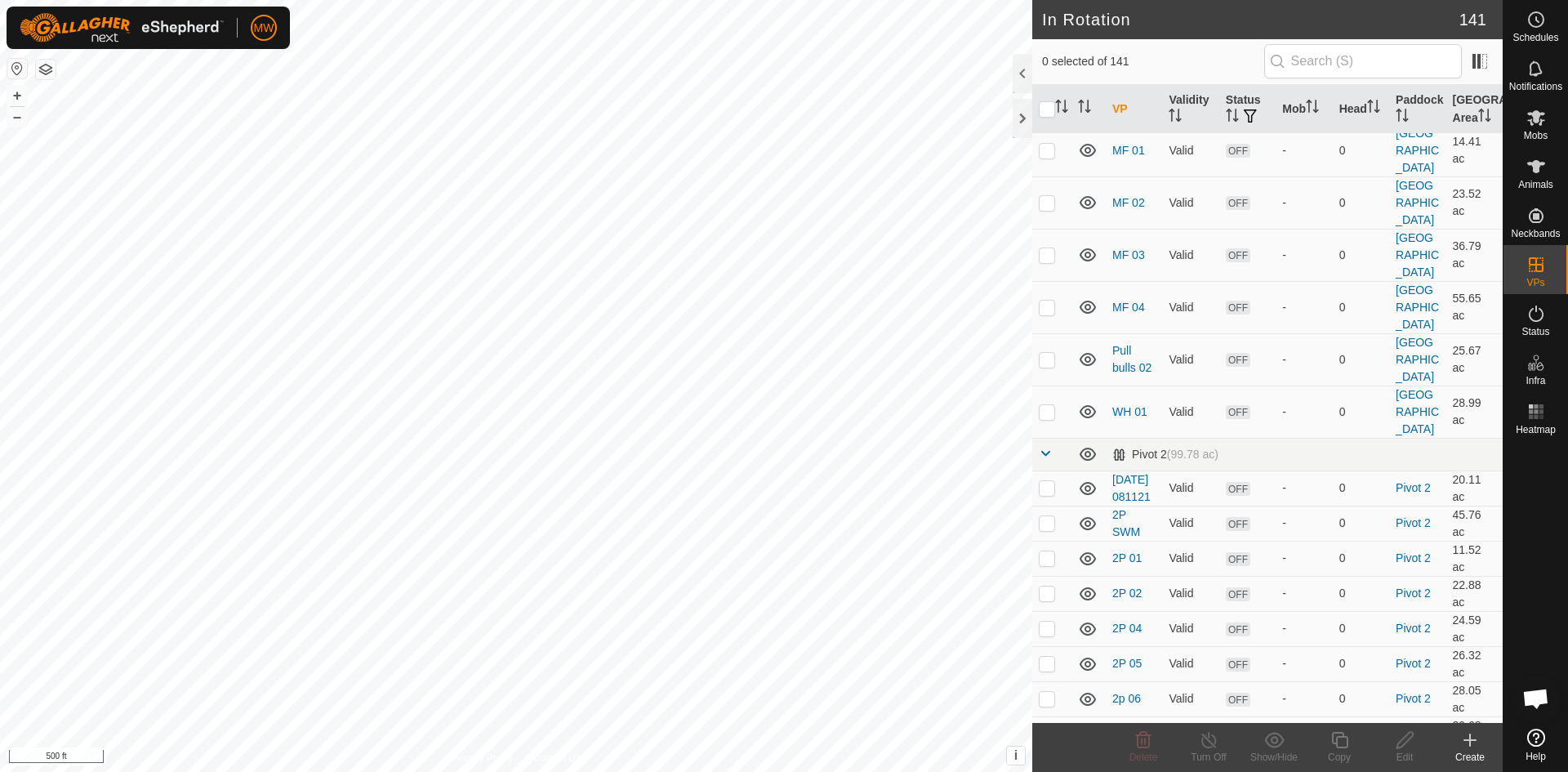
scroll to position [3513, 0]
click at [1539, 120] on icon at bounding box center [1536, 118] width 18 height 15
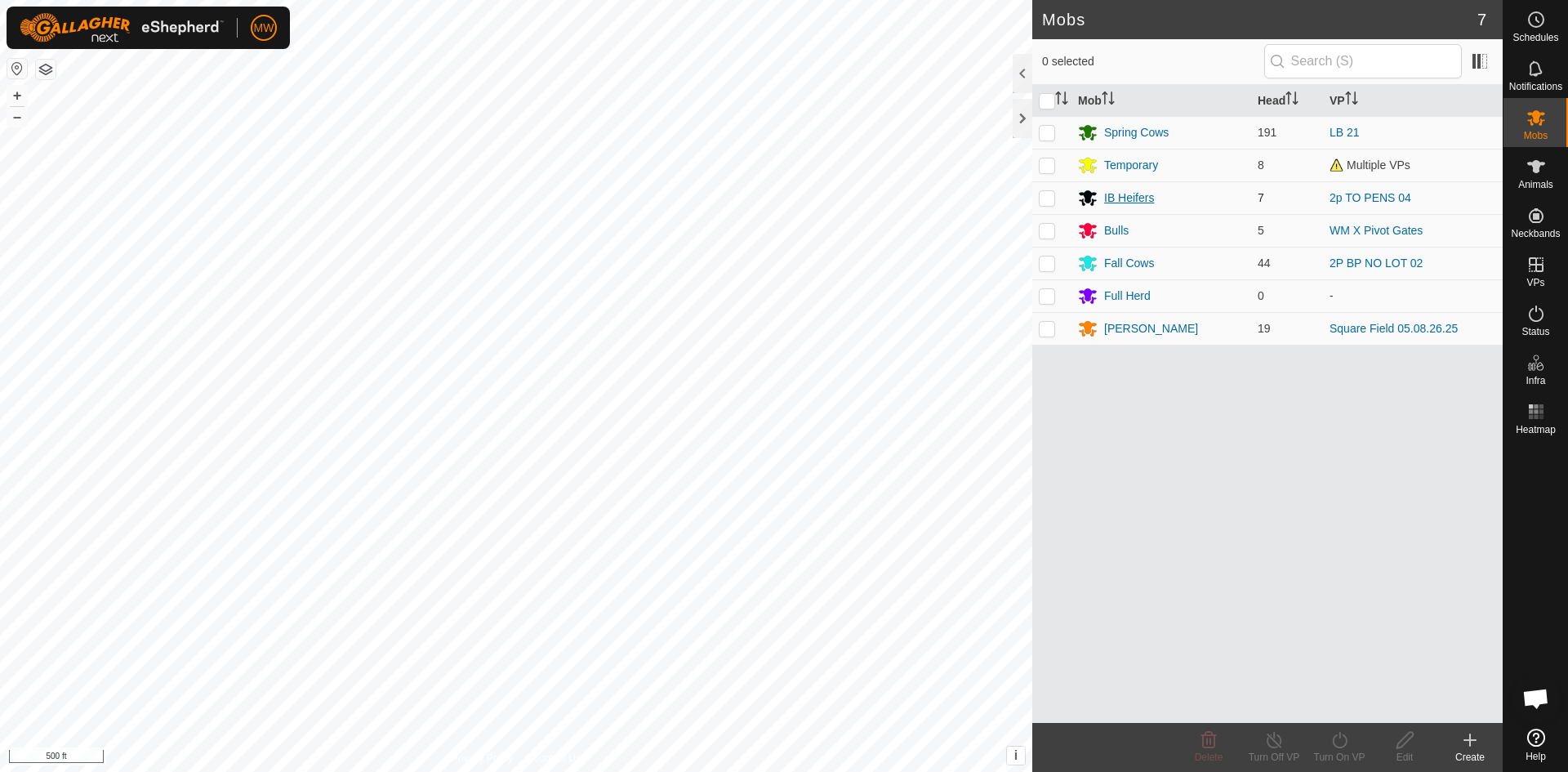
click at [1137, 198] on div "IB Heifers" at bounding box center [1129, 198] width 49 height 17
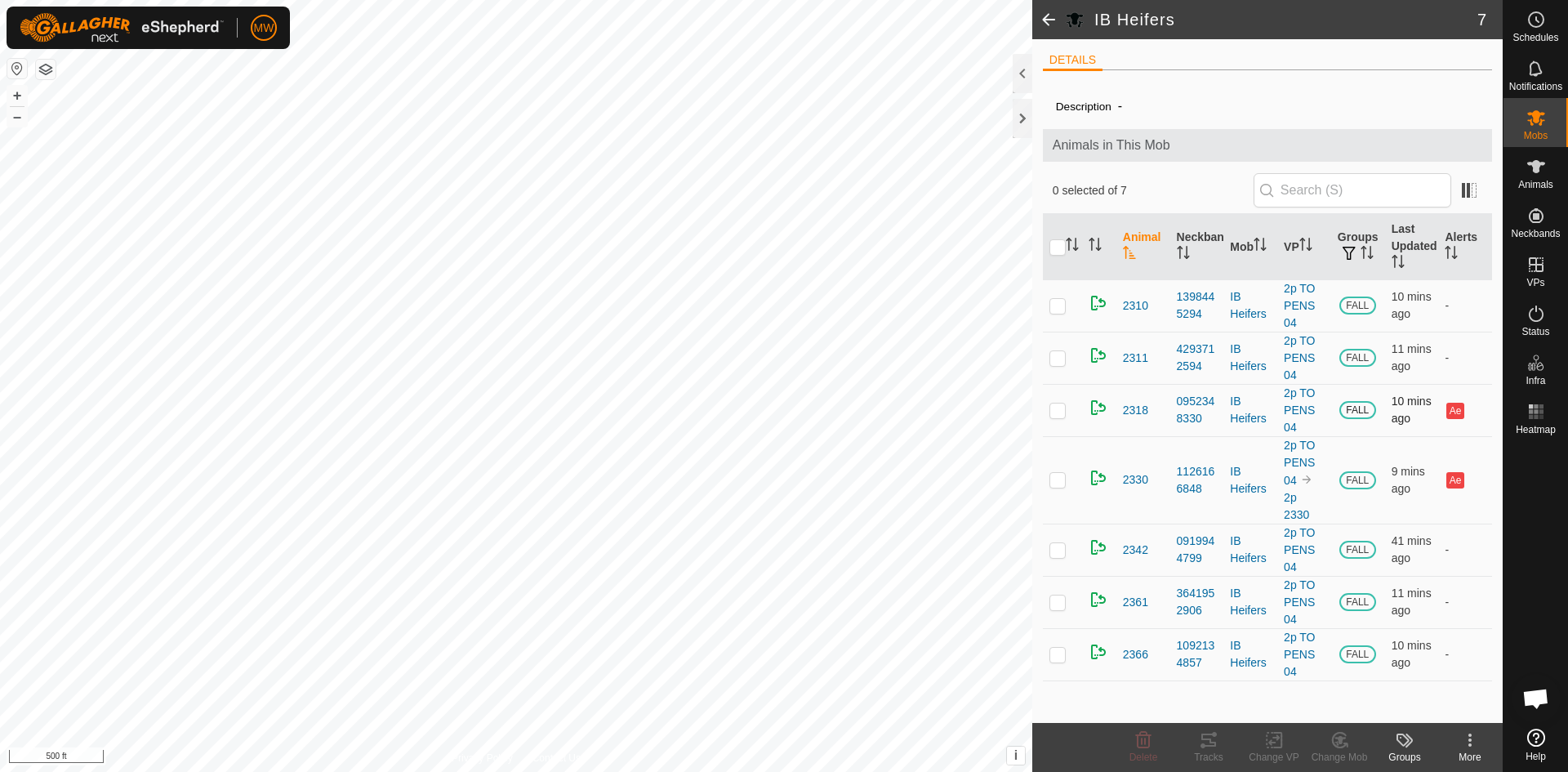
click at [1056, 408] on p-checkbox at bounding box center [1057, 410] width 16 height 13
checkbox input "true"
click at [1059, 479] on p-checkbox at bounding box center [1057, 480] width 16 height 13
checkbox input "true"
click at [1272, 738] on icon at bounding box center [1275, 740] width 21 height 20
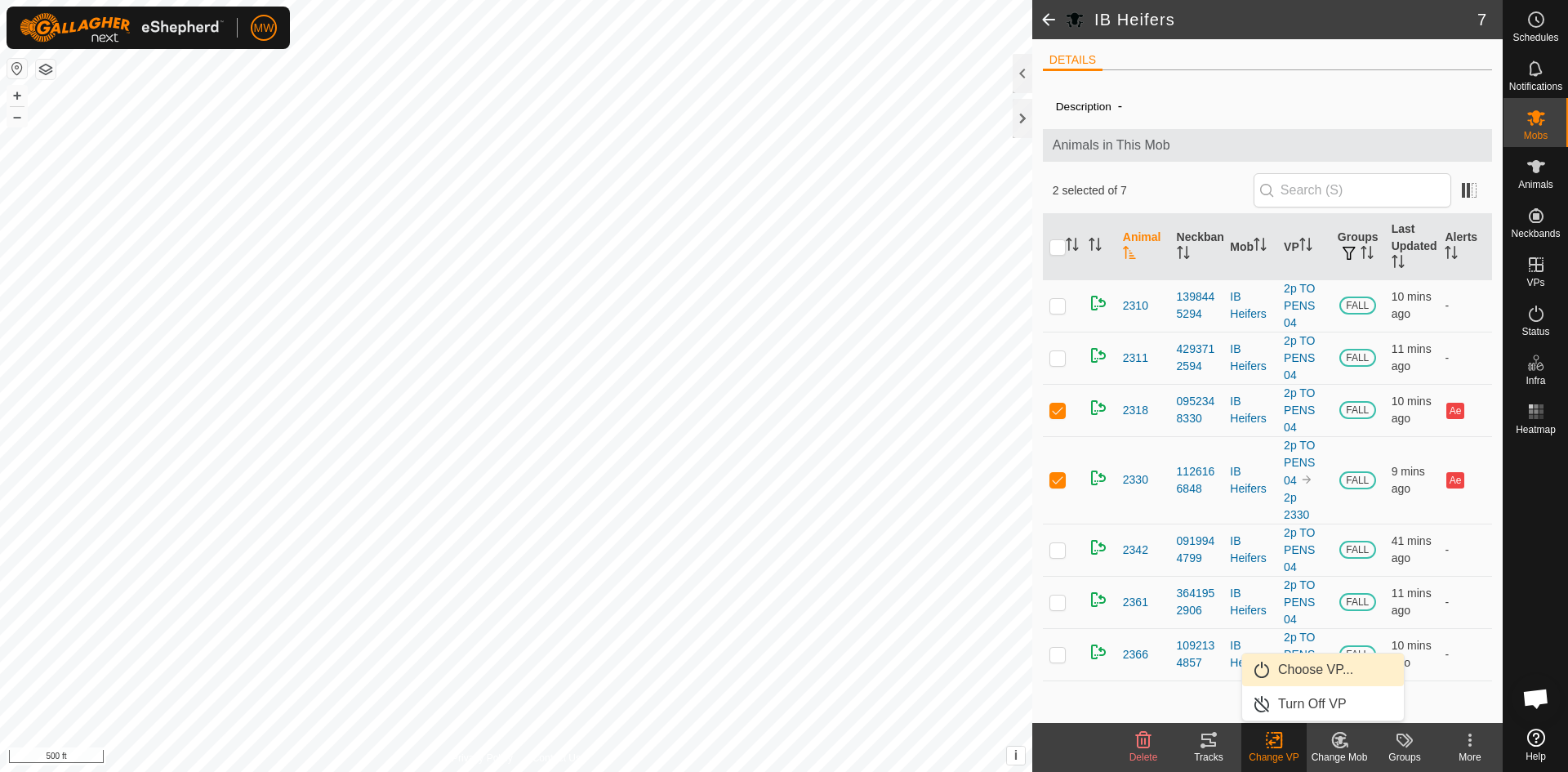
click at [1303, 672] on link "Choose VP..." at bounding box center [1323, 669] width 161 height 32
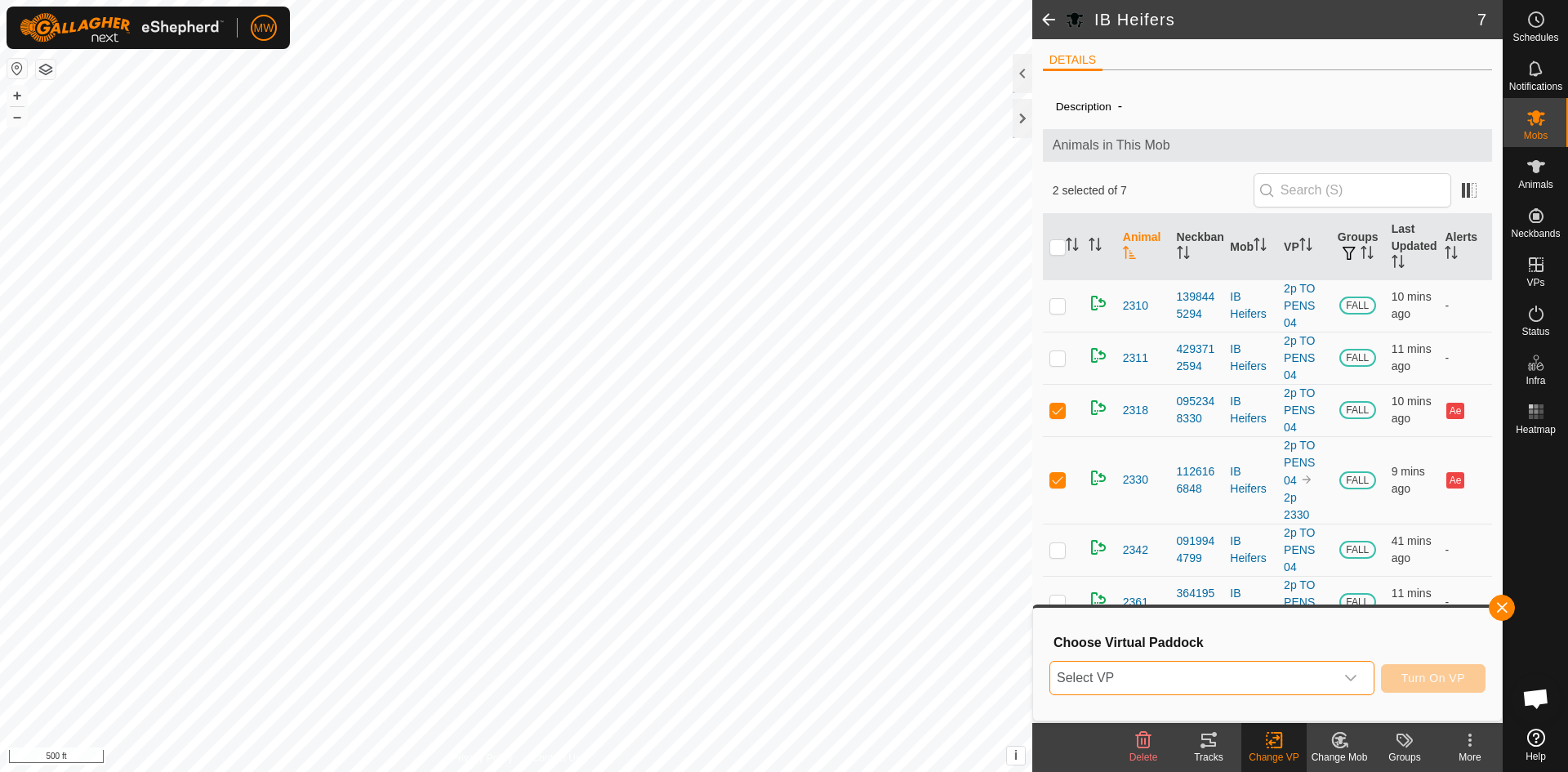
click at [1276, 687] on span "Select VP" at bounding box center [1192, 678] width 284 height 32
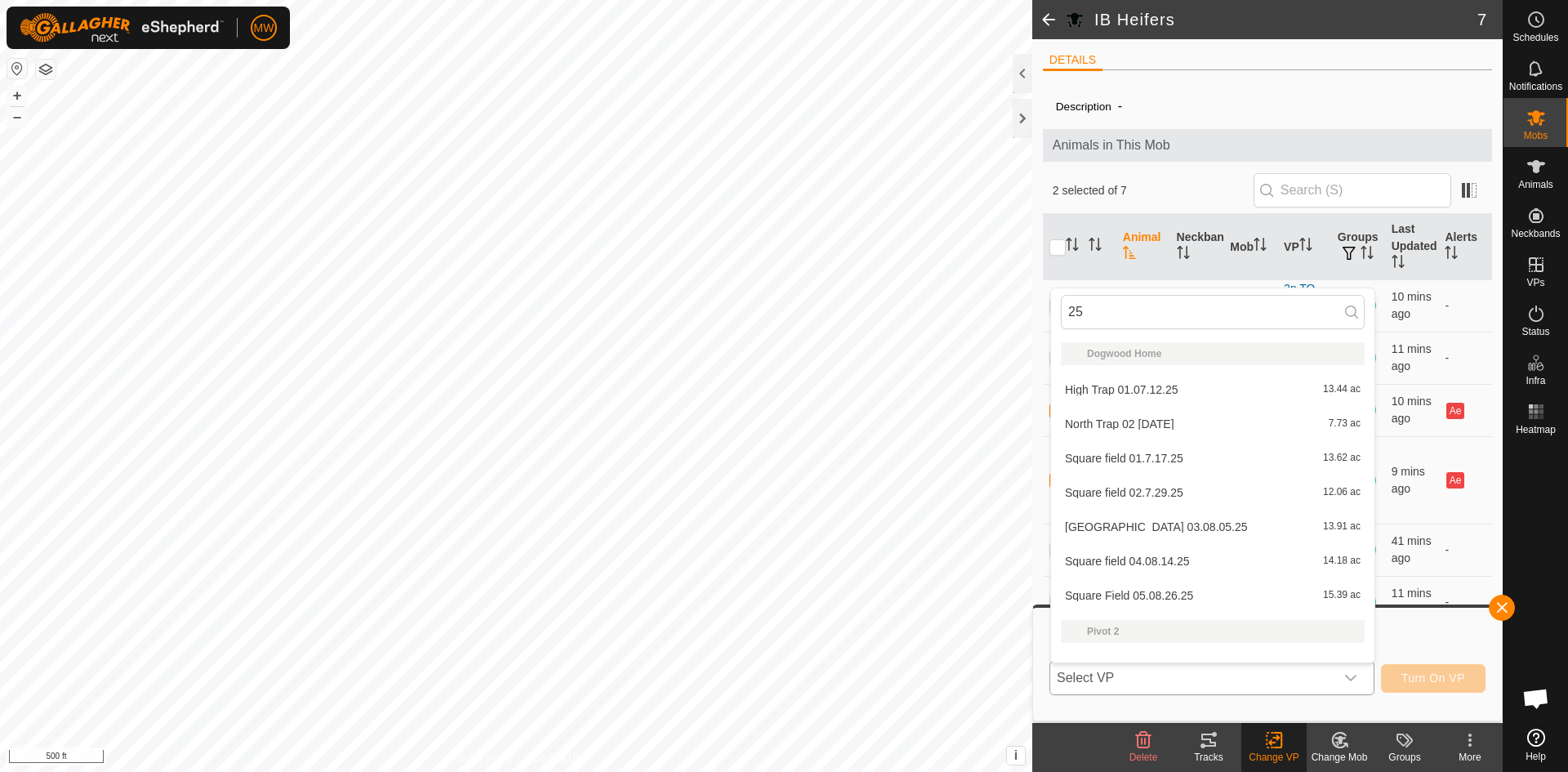
scroll to position [21, 0]
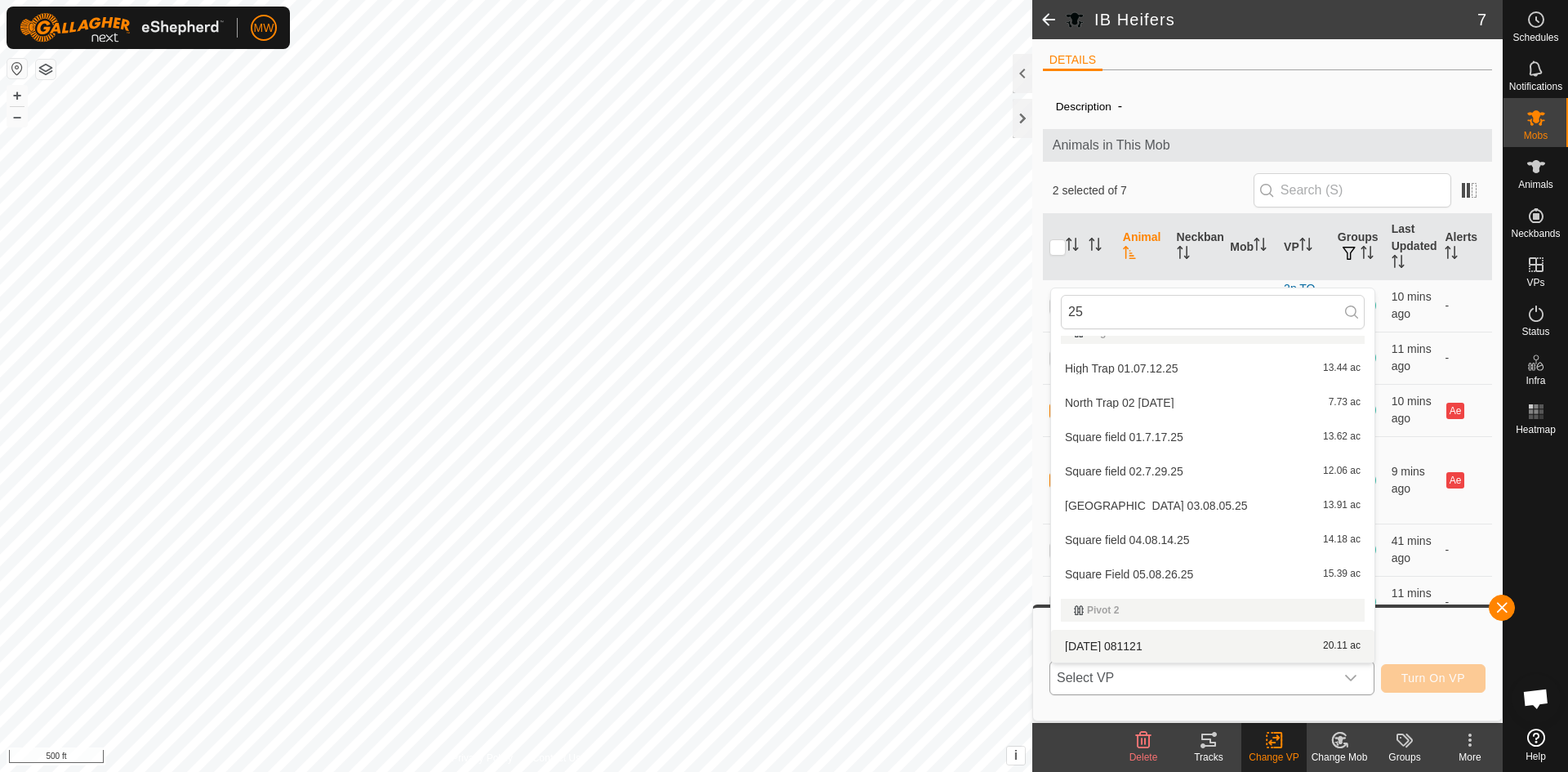
type input "25"
click at [1136, 643] on li "[DATE] [DATE] 20.11 ac" at bounding box center [1212, 646] width 324 height 32
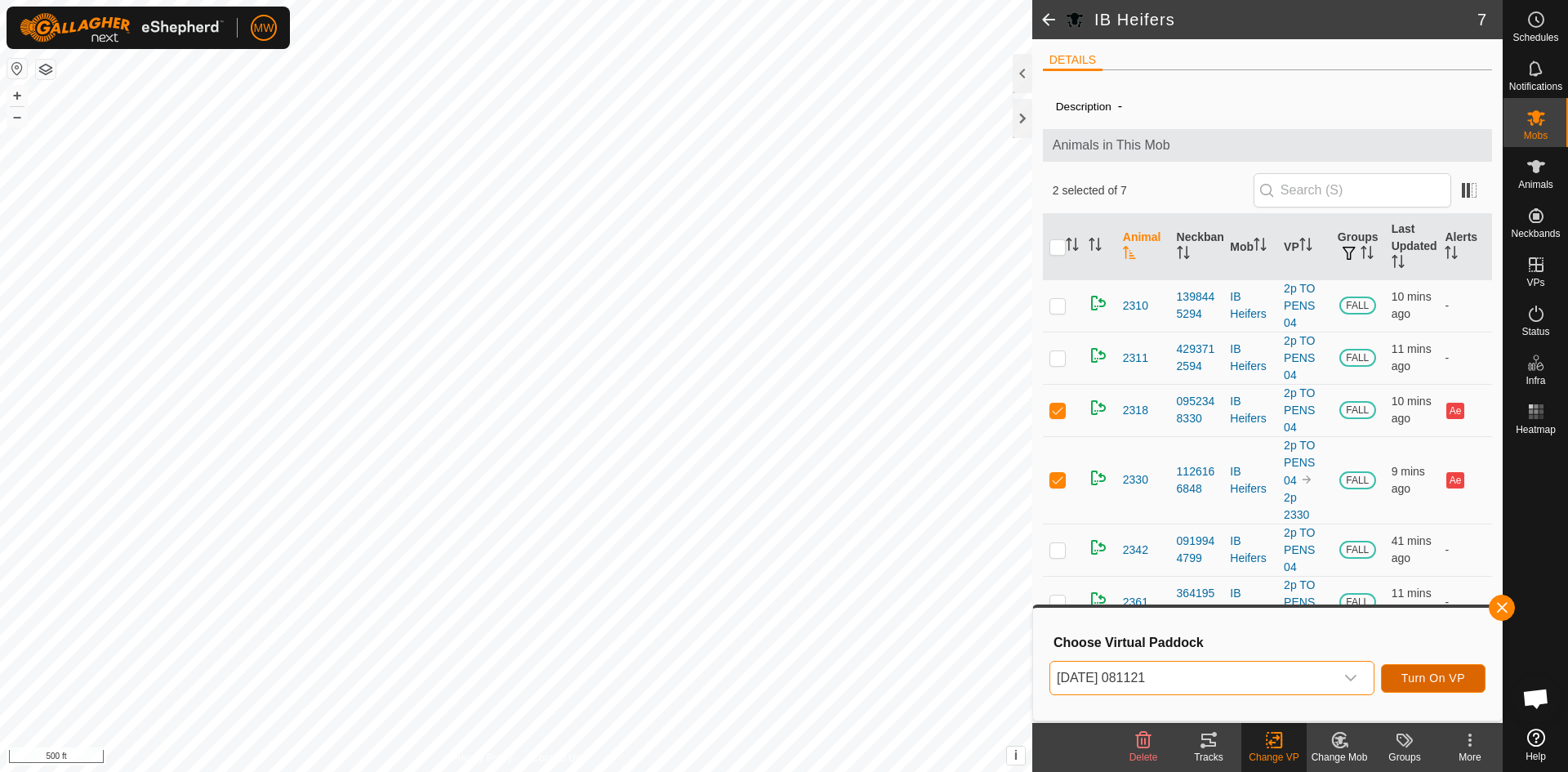
click at [1430, 676] on span "Turn On VP" at bounding box center [1432, 678] width 64 height 13
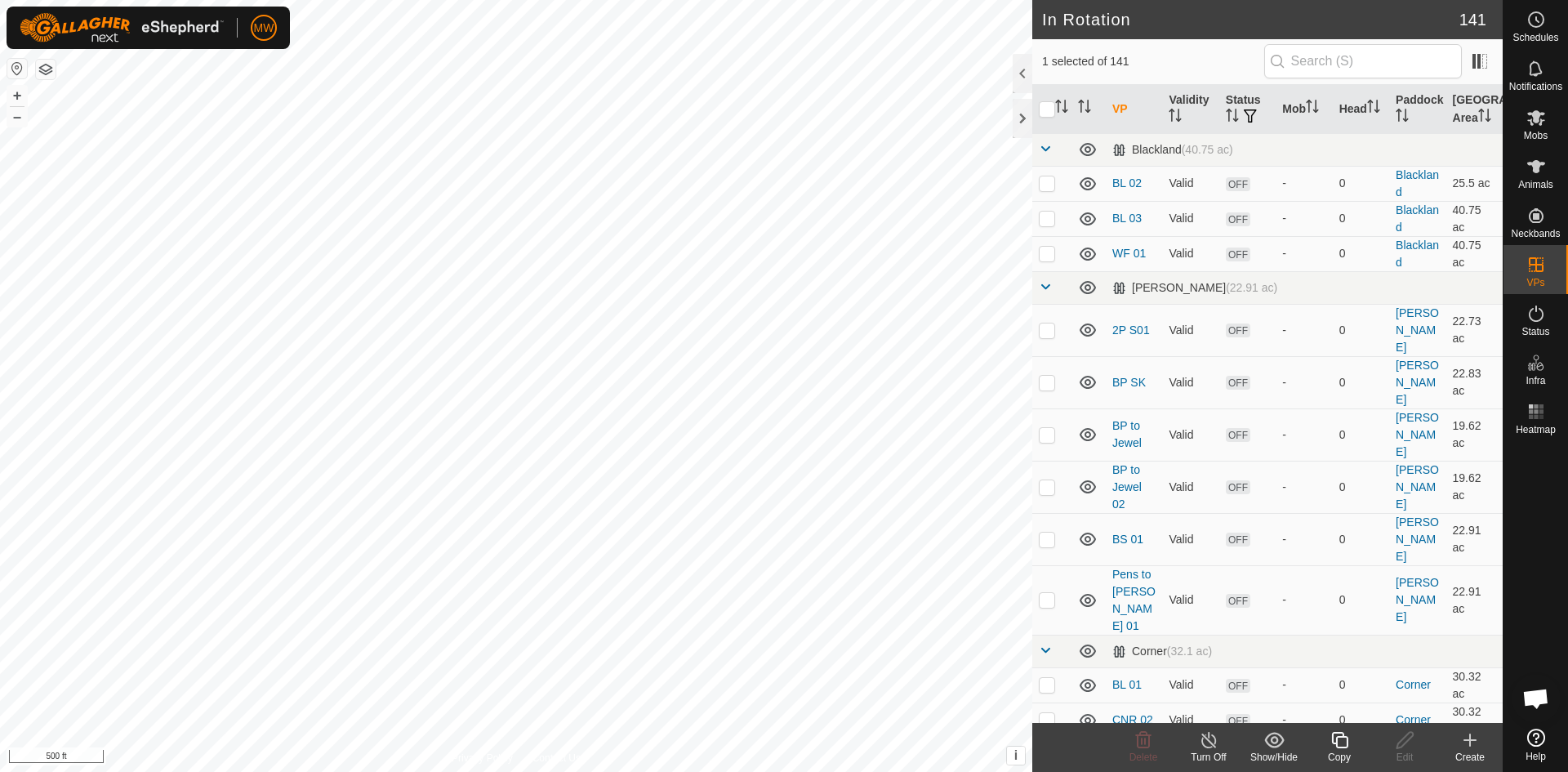
click at [1476, 739] on icon at bounding box center [1469, 740] width 20 height 20
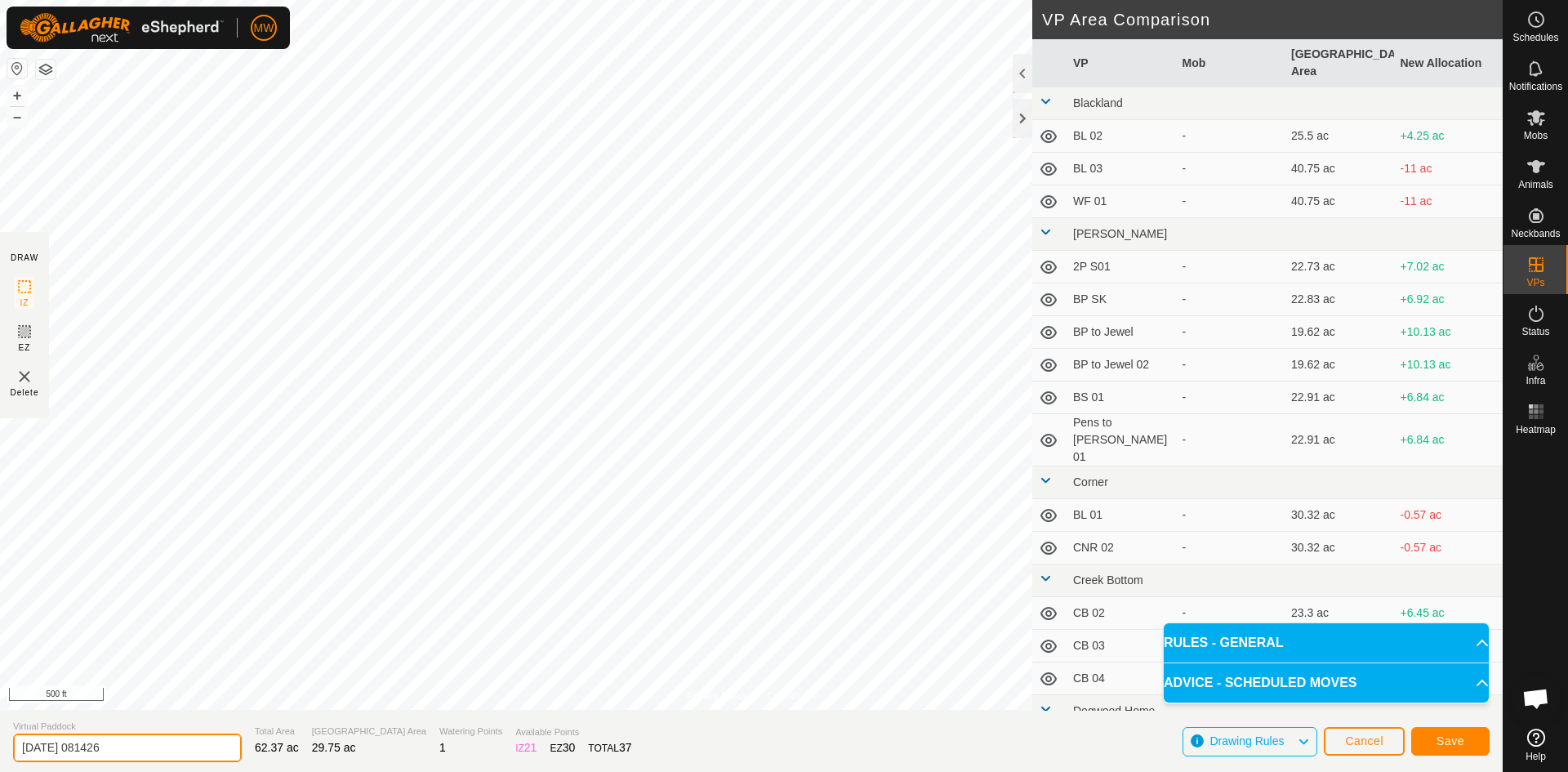
drag, startPoint x: 152, startPoint y: 750, endPoint x: 0, endPoint y: 764, distance: 152.6
click at [0, 764] on section "Virtual Paddock [DATE] 081426 Total Area 62.37 ac Grazing Area 29.75 ac Waterin…" at bounding box center [751, 741] width 1503 height 62
type input "2P BP E SIDE SORT"
click at [1447, 736] on span "Save" at bounding box center [1449, 742] width 28 height 13
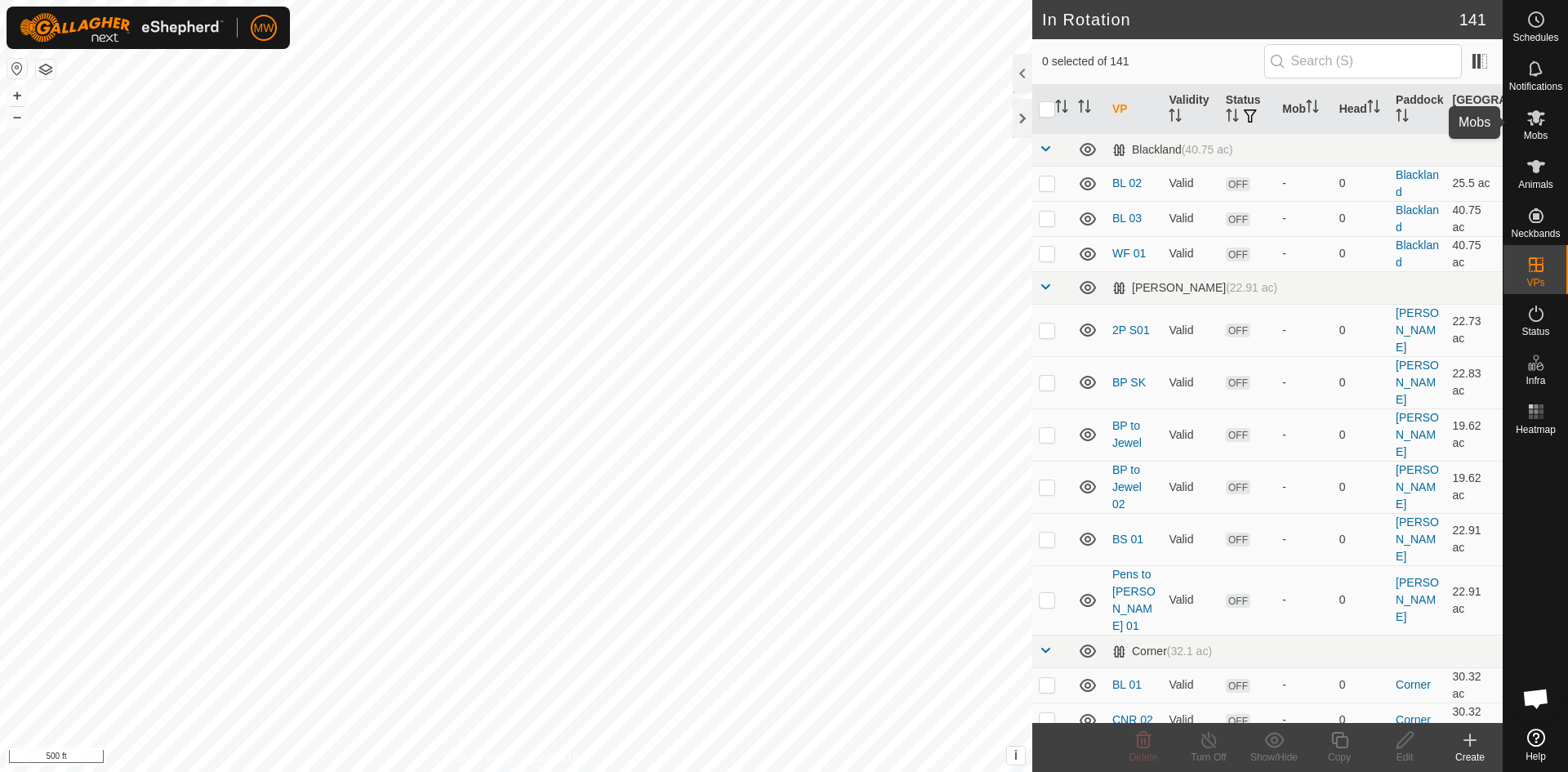
click at [1534, 126] on icon at bounding box center [1536, 118] width 20 height 20
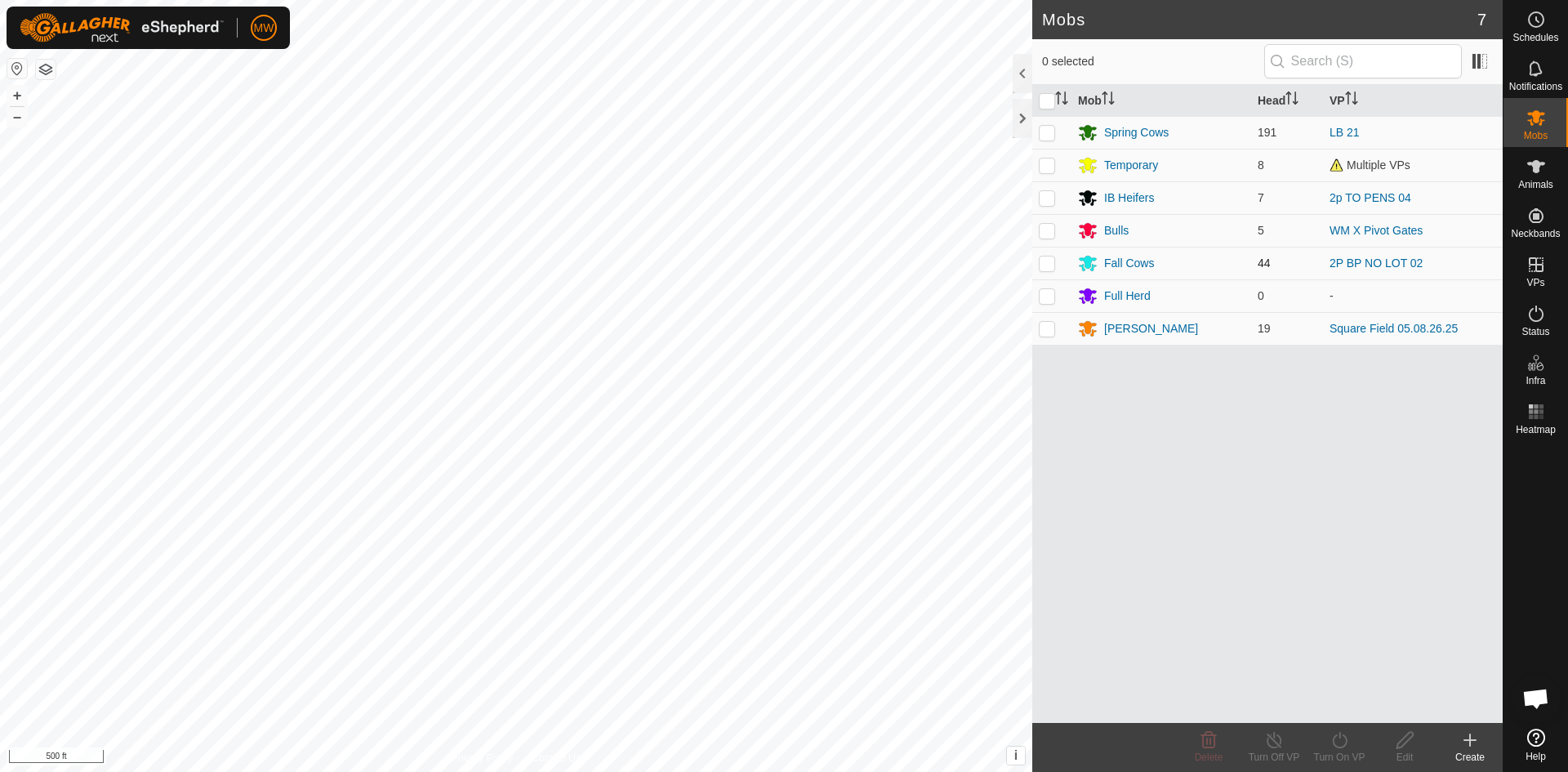
click at [1047, 263] on p-checkbox at bounding box center [1046, 263] width 16 height 13
checkbox input "true"
click at [1335, 739] on icon at bounding box center [1340, 740] width 21 height 20
click at [1339, 706] on link "Now" at bounding box center [1389, 704] width 161 height 32
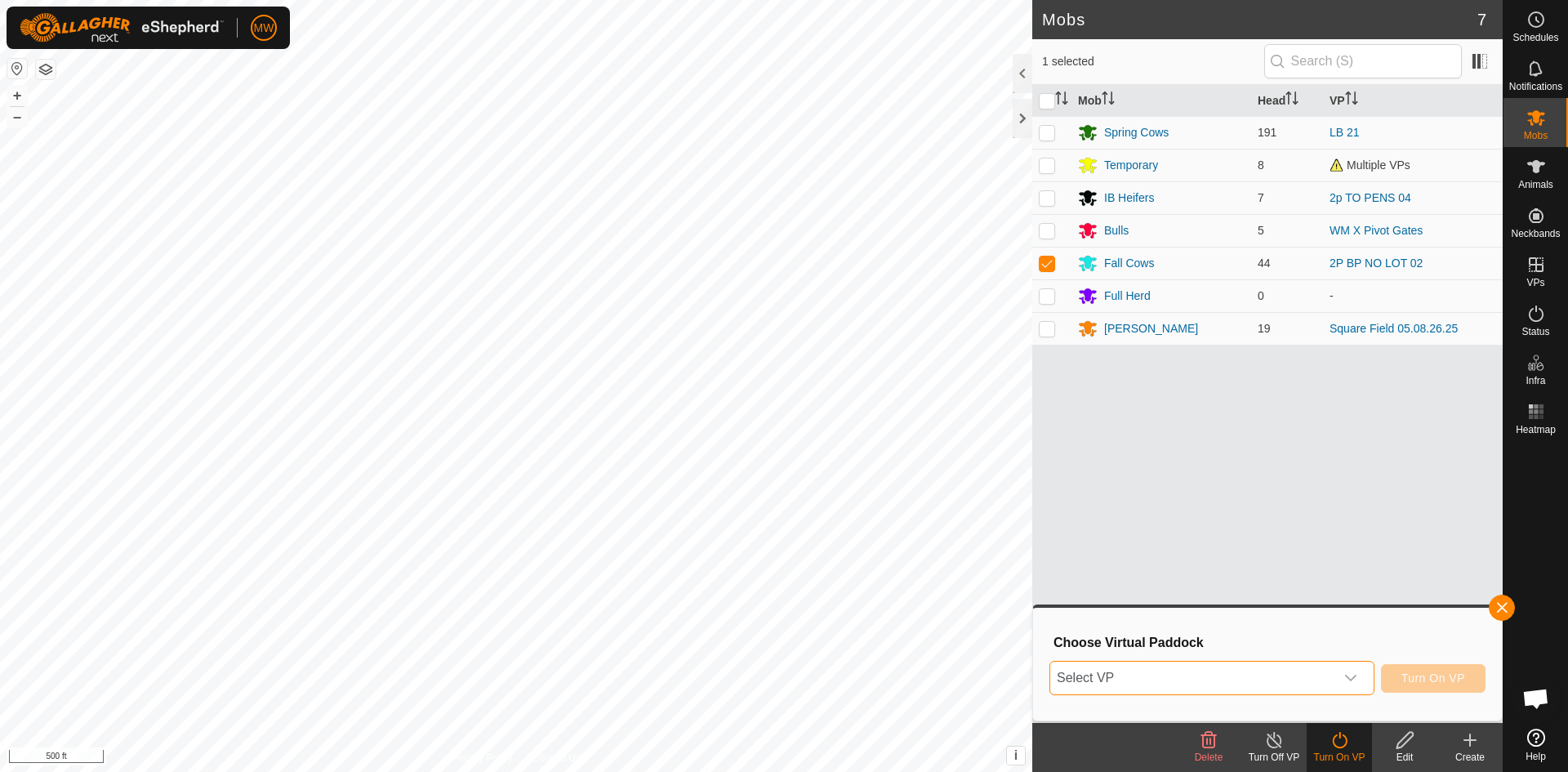
click at [1116, 677] on span "Select VP" at bounding box center [1192, 678] width 284 height 32
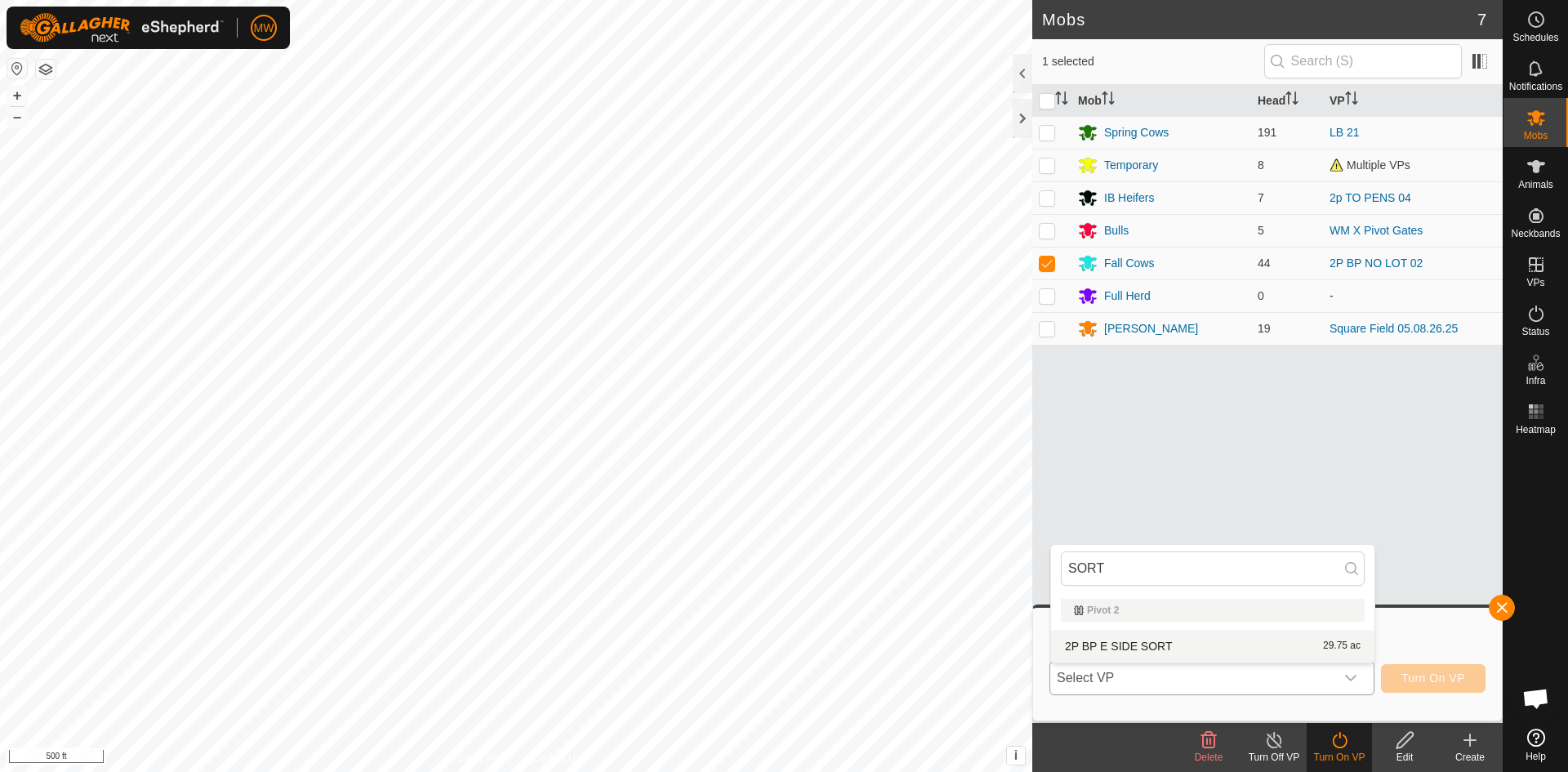
type input "SORT"
click at [1114, 638] on li "2P BP E SIDE SORT 29.75 ac" at bounding box center [1212, 646] width 324 height 32
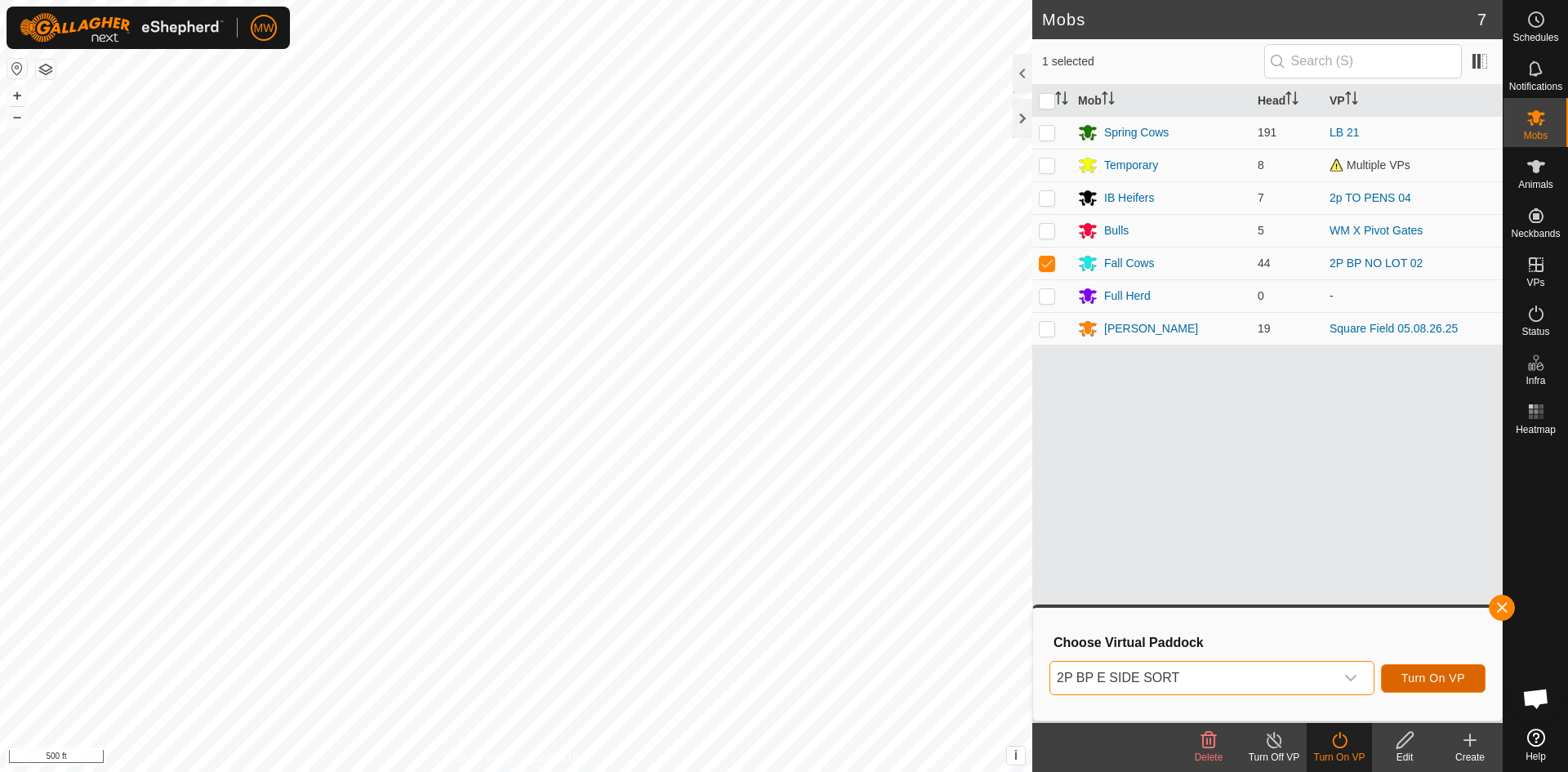
click at [1417, 672] on span "Turn On VP" at bounding box center [1432, 678] width 64 height 13
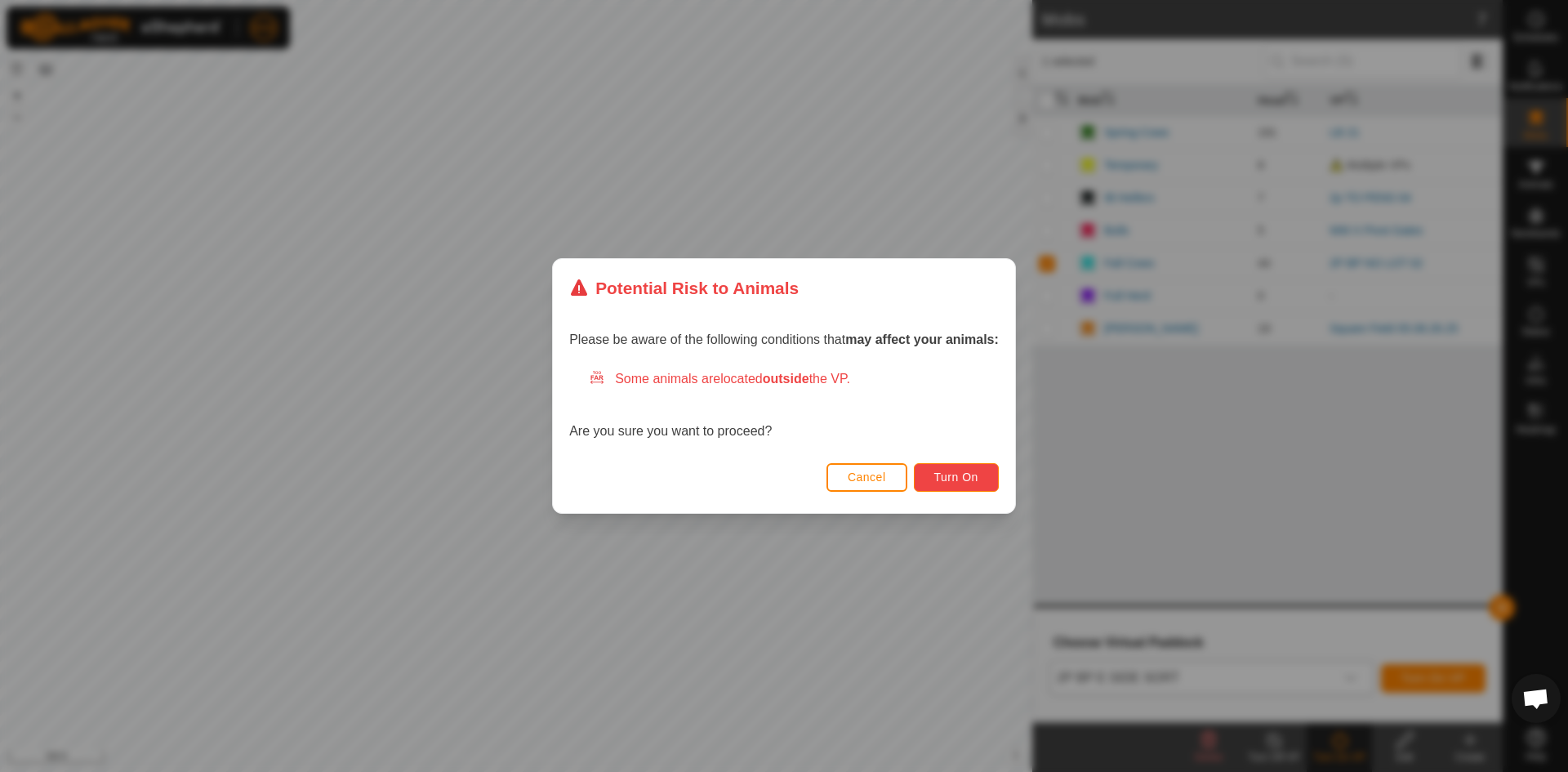
click at [934, 469] on button "Turn On" at bounding box center [956, 478] width 84 height 28
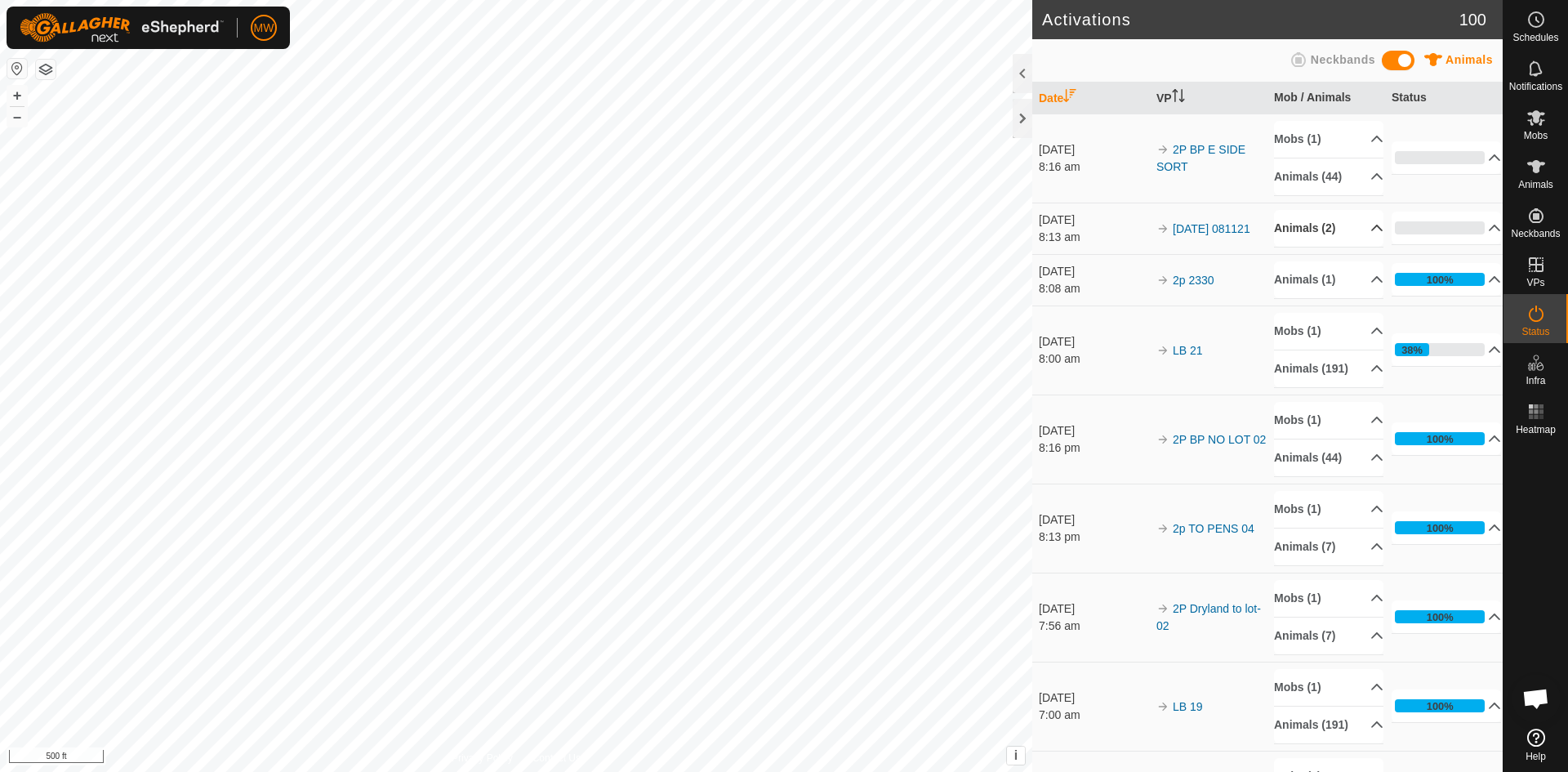
click at [1297, 225] on p-accordion-header "Animals (2)" at bounding box center [1328, 228] width 109 height 37
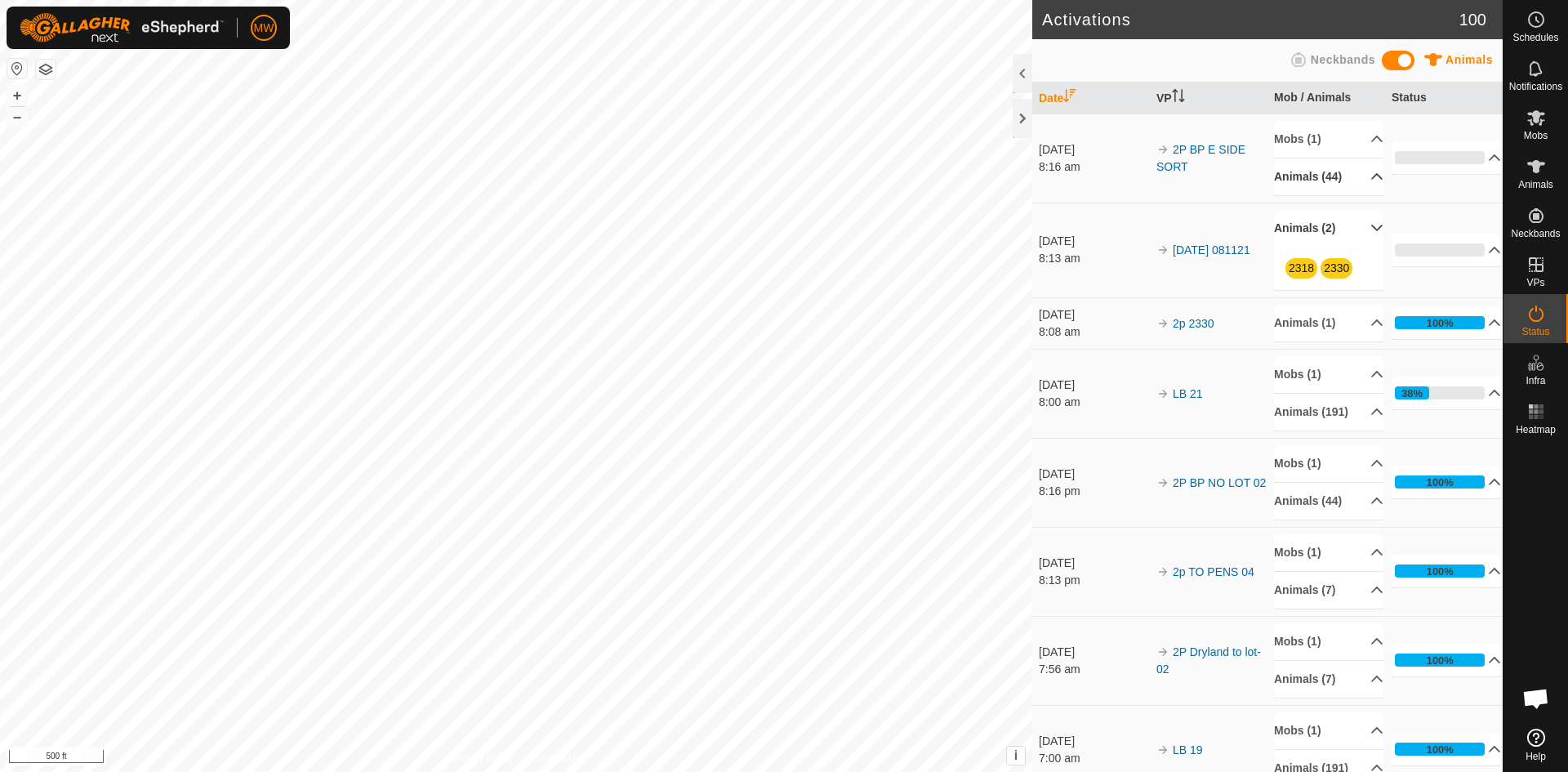
click at [1360, 176] on p-accordion-header "Animals (44)" at bounding box center [1328, 177] width 109 height 37
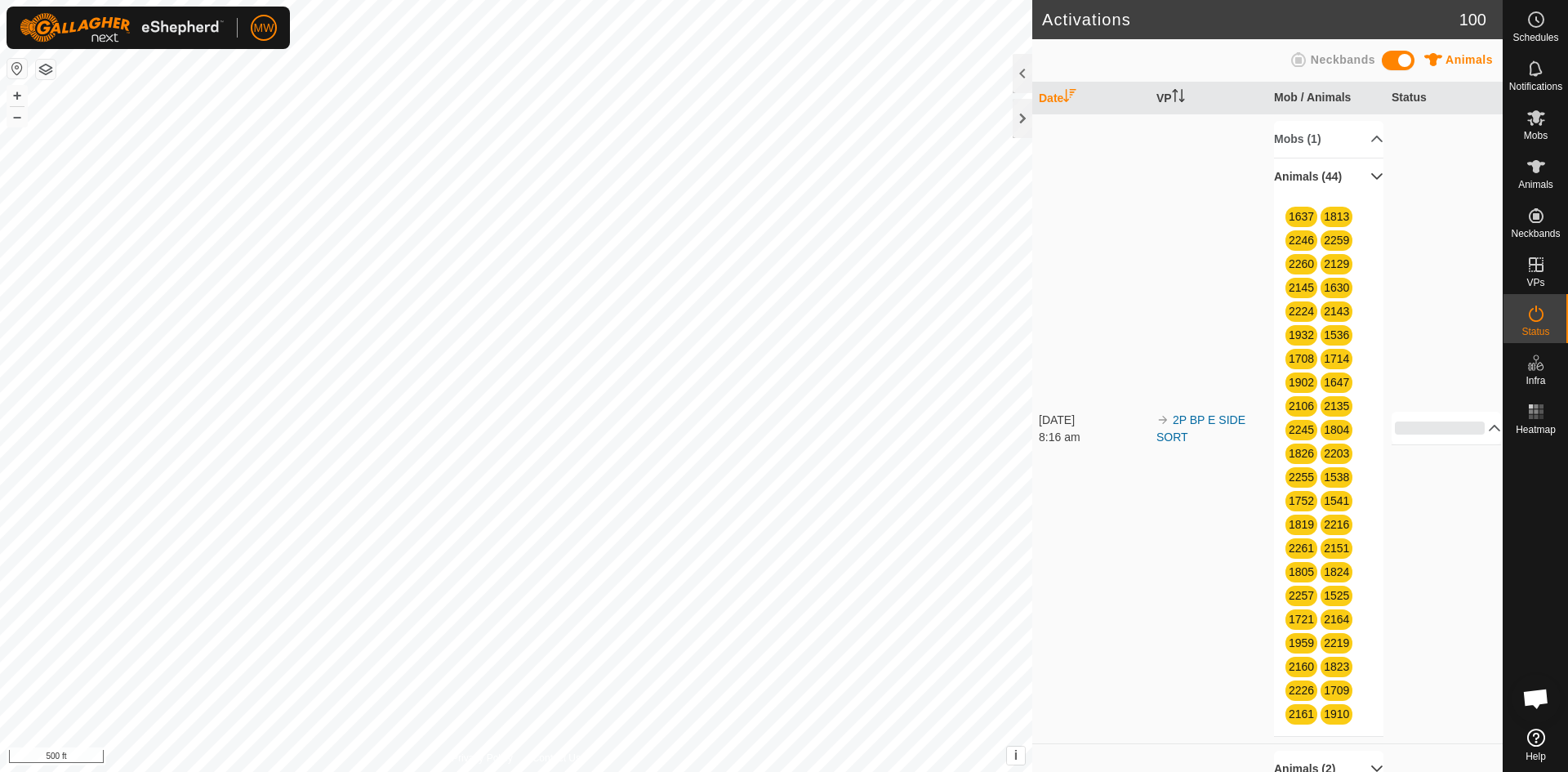
click at [1359, 176] on p-accordion-header "Animals (44)" at bounding box center [1328, 177] width 109 height 37
